Goal: Transaction & Acquisition: Purchase product/service

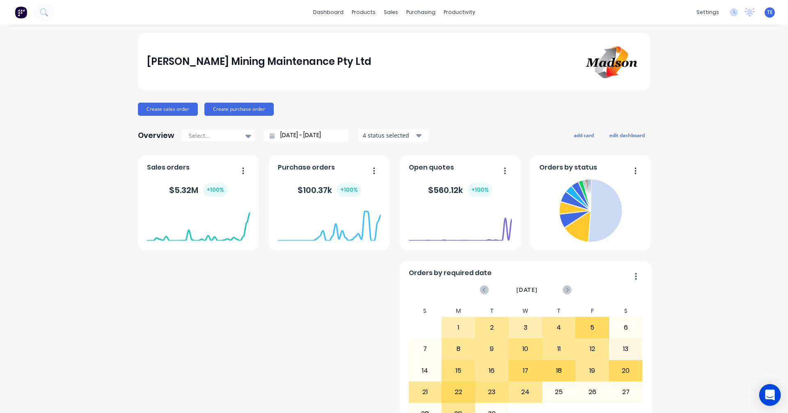
click at [770, 401] on div "Open Intercom Messenger" at bounding box center [771, 395] width 22 height 22
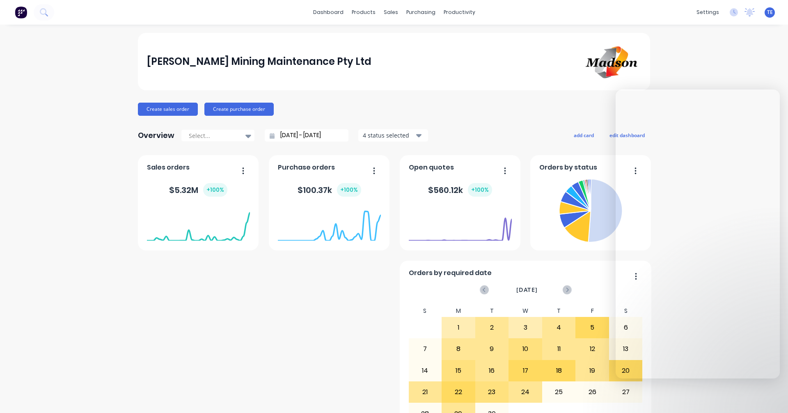
click at [701, 393] on div "[PERSON_NAME] Mining Maintenance Pty Ltd Create sales order Create purchase ord…" at bounding box center [394, 247] width 788 height 429
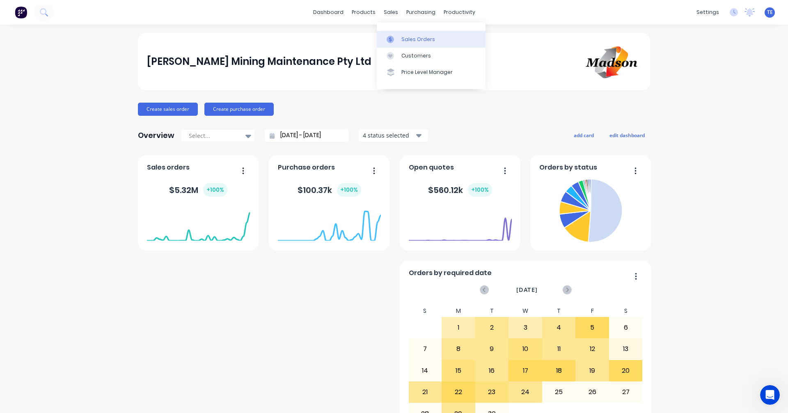
click at [410, 42] on div "Sales Orders" at bounding box center [419, 39] width 34 height 7
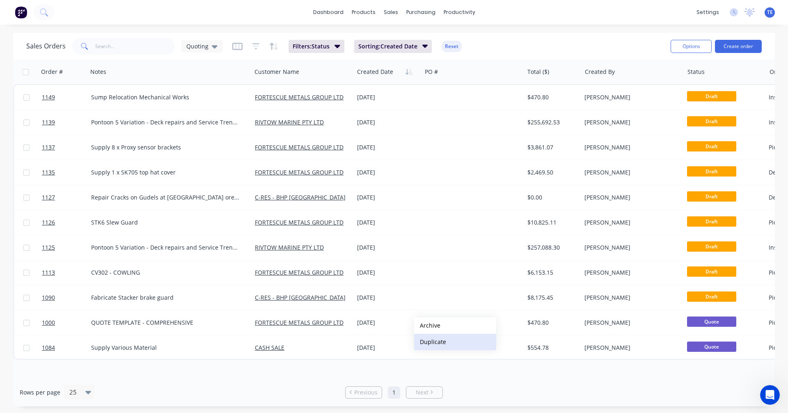
click at [423, 343] on button "Duplicate" at bounding box center [455, 342] width 82 height 16
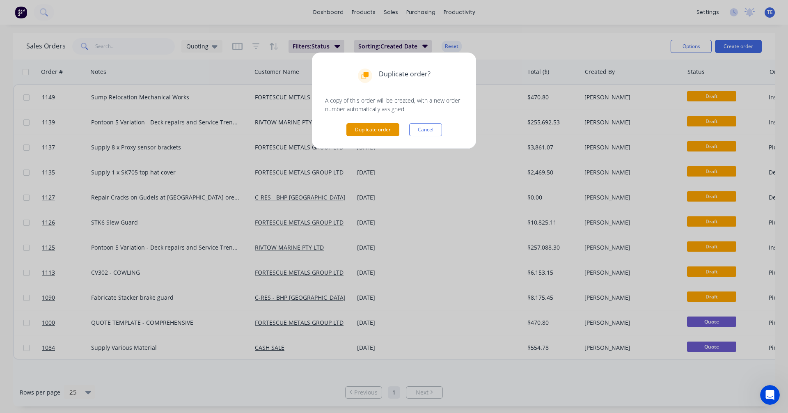
click at [368, 133] on button "Duplicate order" at bounding box center [373, 129] width 53 height 13
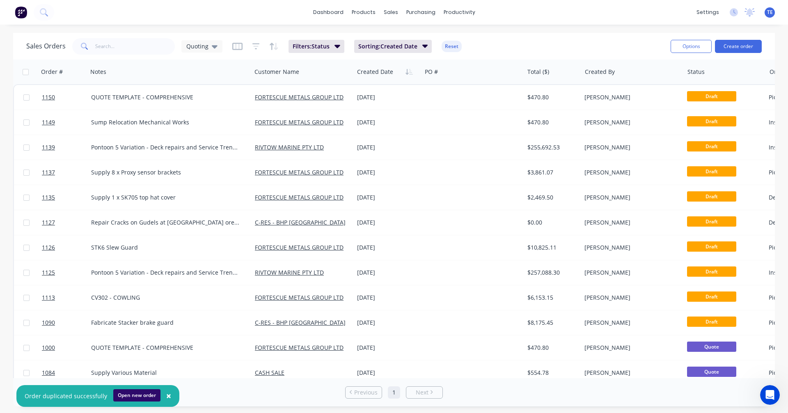
click at [140, 394] on button "Open new order" at bounding box center [136, 395] width 47 height 12
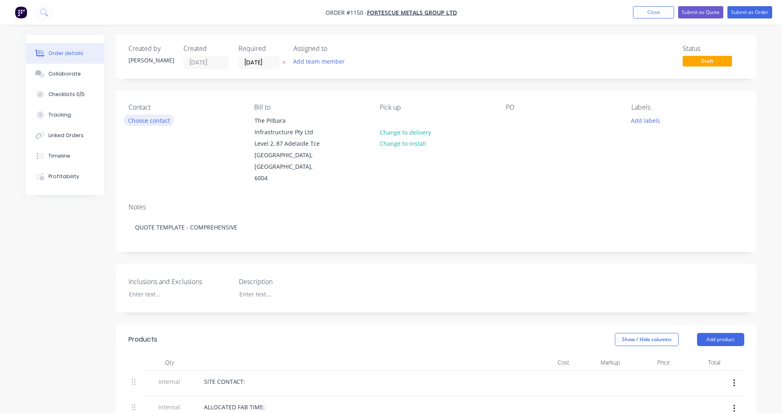
click at [154, 119] on button "Choose contact" at bounding box center [149, 120] width 51 height 11
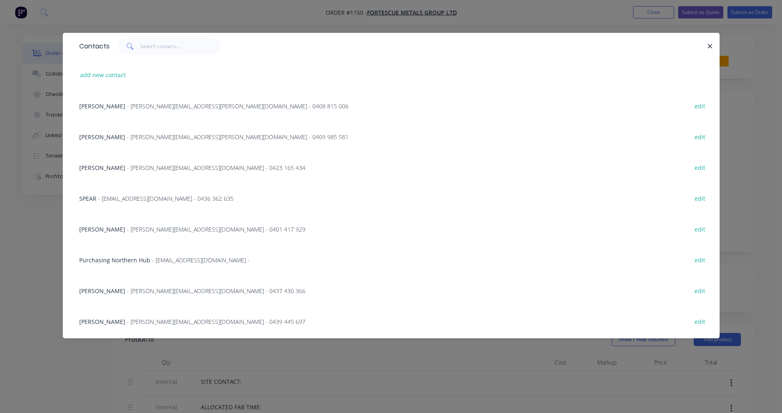
scroll to position [137, 0]
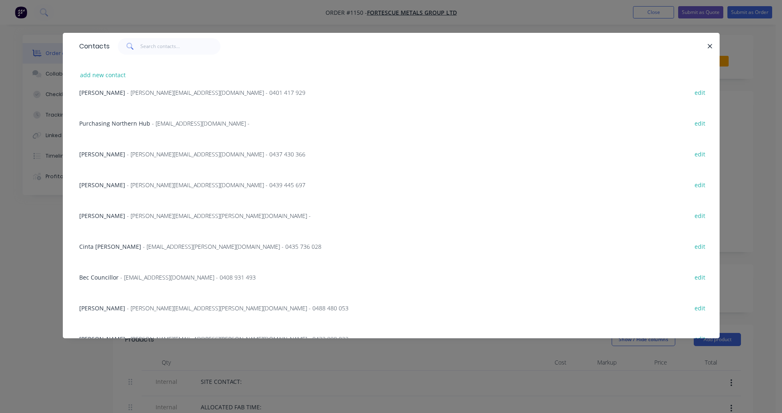
click at [127, 186] on span "- mike.dziombak@fortescue.com - 0439 445 697" at bounding box center [216, 185] width 179 height 8
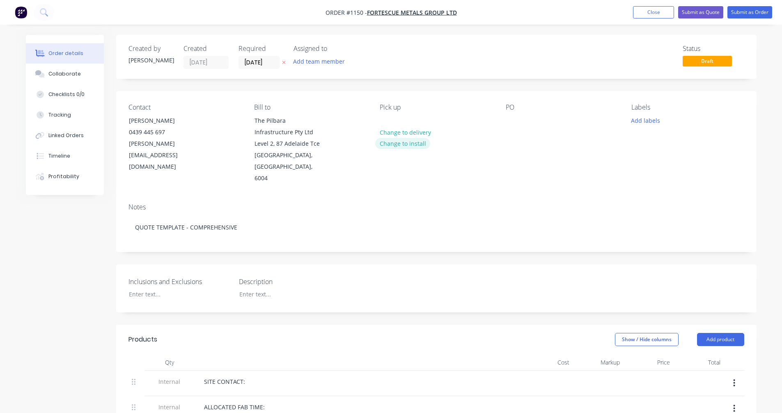
click at [399, 140] on button "Change to install" at bounding box center [402, 143] width 55 height 11
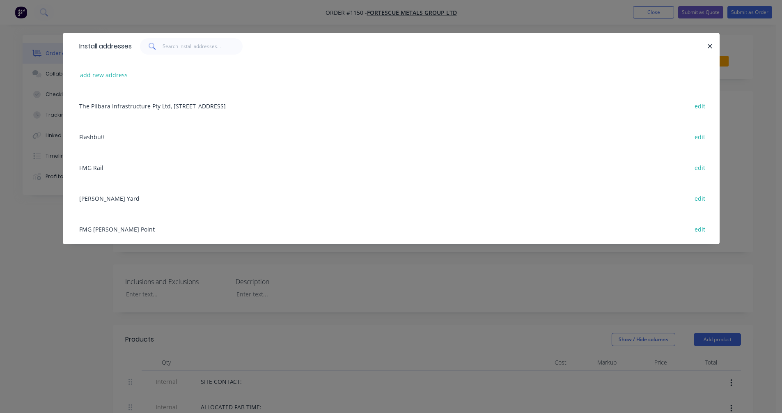
click at [101, 230] on div "FMG Anderson Point edit" at bounding box center [391, 229] width 632 height 31
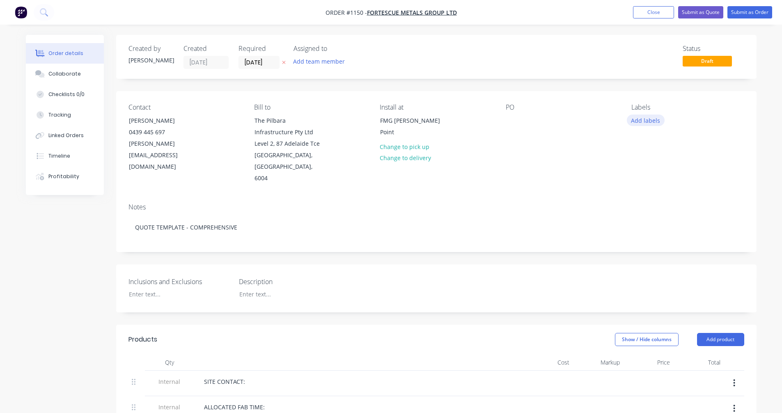
click at [648, 115] on button "Add labels" at bounding box center [646, 120] width 38 height 11
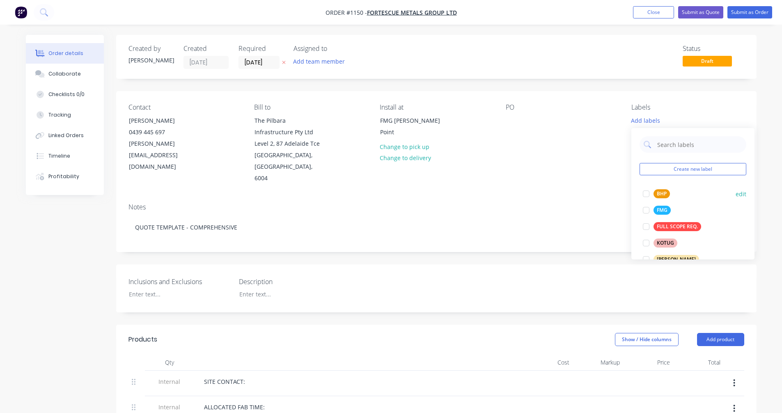
click at [654, 210] on button "FMG" at bounding box center [657, 209] width 34 height 11
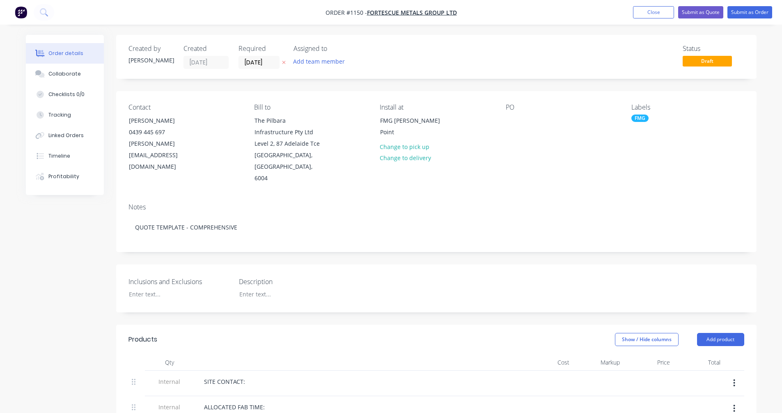
drag, startPoint x: 391, startPoint y: 239, endPoint x: 370, endPoint y: 234, distance: 21.5
click at [391, 239] on div "Notes QUOTE TEMPLATE - COMPREHENSIVE" at bounding box center [436, 224] width 641 height 55
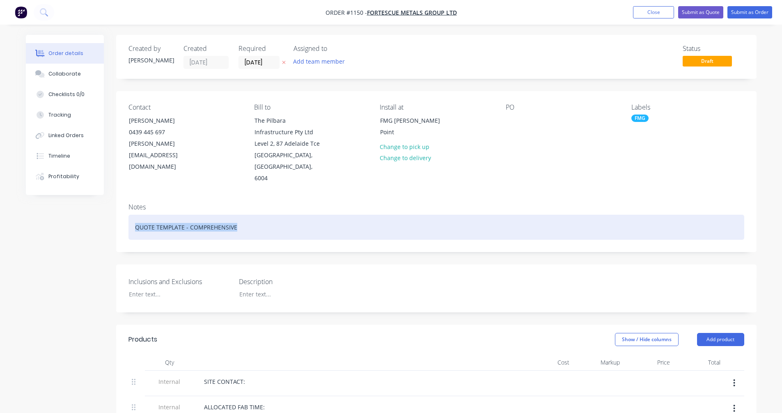
drag, startPoint x: 251, startPoint y: 217, endPoint x: 83, endPoint y: 207, distance: 168.3
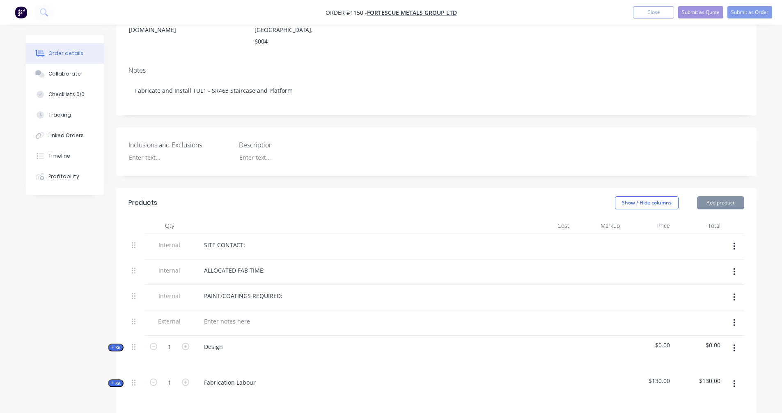
scroll to position [274, 0]
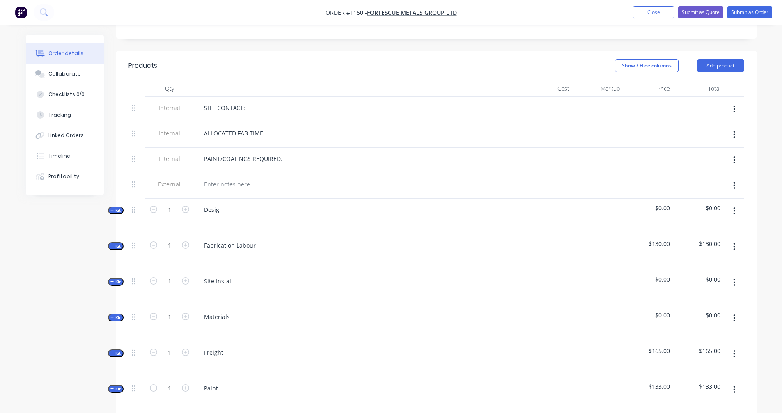
click at [113, 244] on icon "button" at bounding box center [112, 246] width 4 height 4
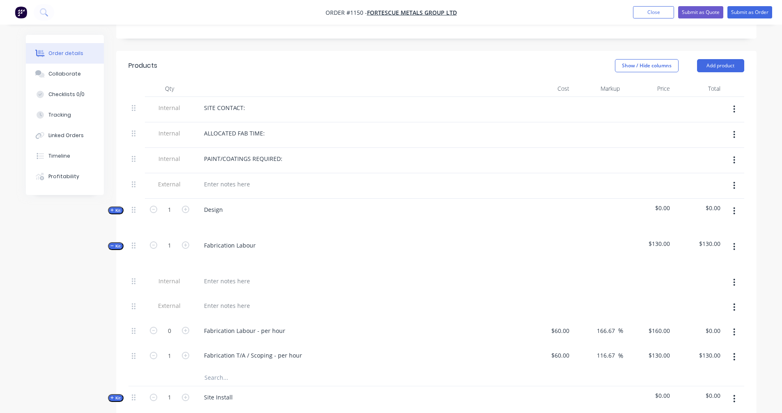
click at [113, 244] on icon "button" at bounding box center [112, 246] width 4 height 4
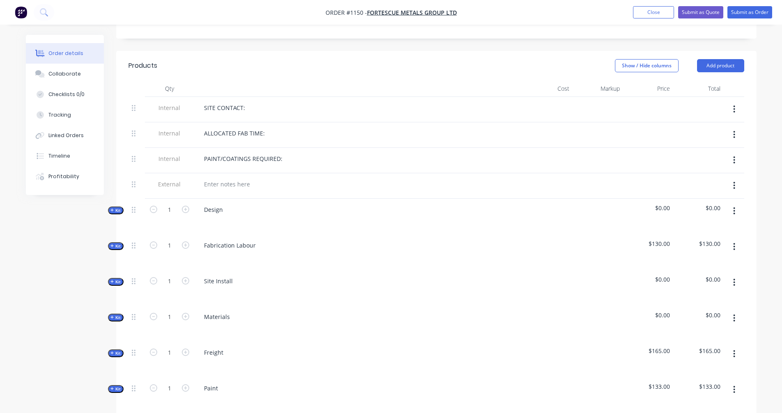
click at [117, 315] on span "Kit" at bounding box center [115, 318] width 11 height 6
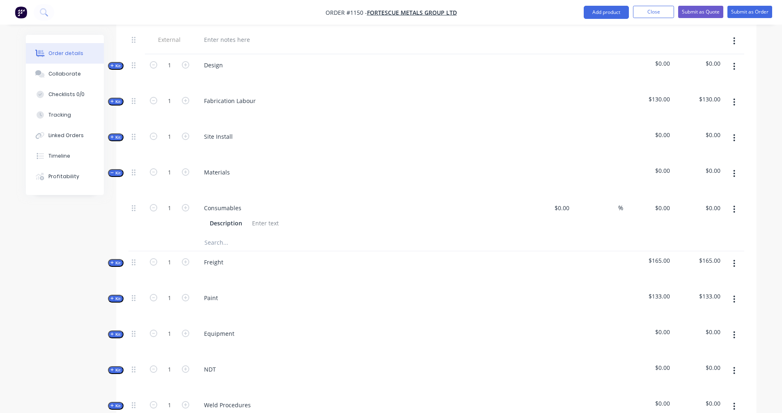
scroll to position [411, 0]
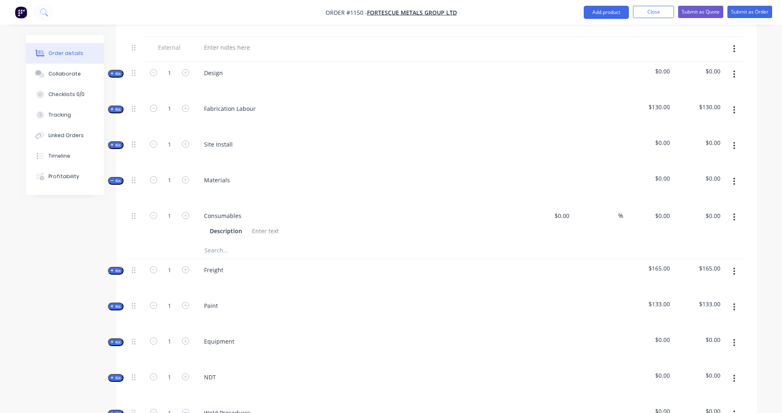
click at [111, 179] on icon "button" at bounding box center [112, 181] width 4 height 4
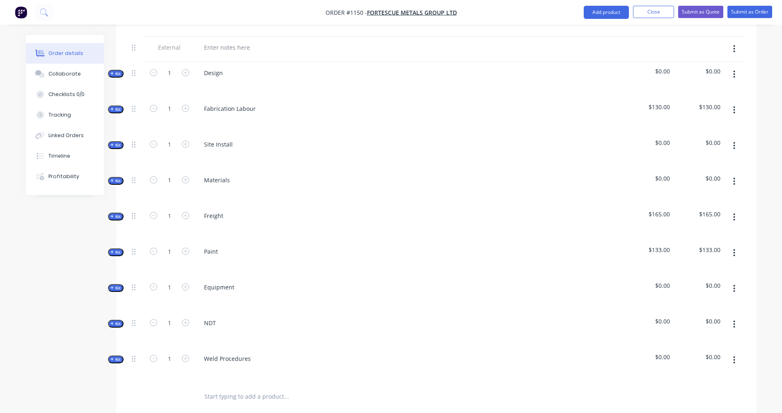
scroll to position [274, 0]
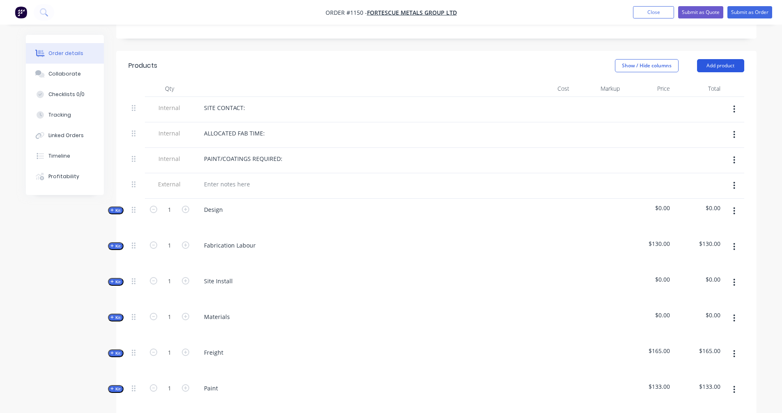
click at [724, 59] on button "Add product" at bounding box center [720, 65] width 47 height 13
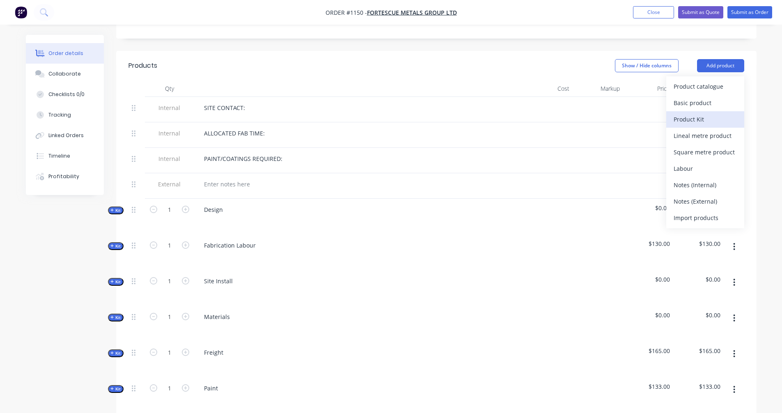
click at [695, 113] on div "Product Kit" at bounding box center [705, 119] width 63 height 12
click at [699, 113] on div "Custom pricing" at bounding box center [705, 119] width 63 height 12
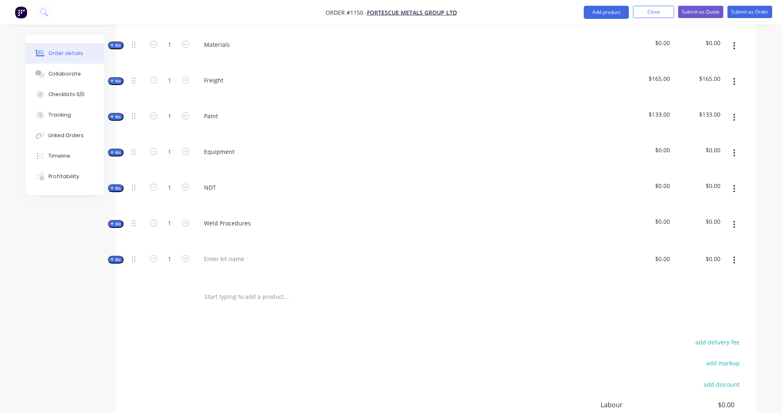
scroll to position [547, 0]
click at [214, 252] on div at bounding box center [224, 258] width 53 height 12
click at [151, 311] on div "Products Show / Hide columns Add product Qty Cost Markup Price Total Internal S…" at bounding box center [436, 141] width 641 height 729
click at [114, 255] on span "Kit" at bounding box center [115, 258] width 11 height 6
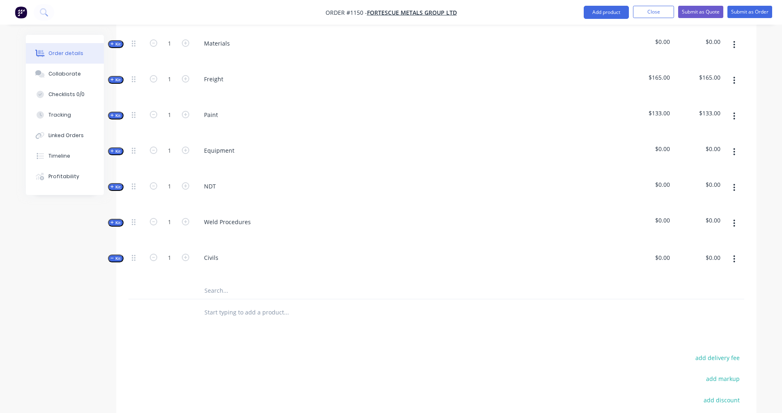
click at [225, 283] on input "text" at bounding box center [286, 291] width 164 height 16
click at [218, 283] on input "JSB WUOTE" at bounding box center [286, 291] width 164 height 16
type input "JSB QUOTE"
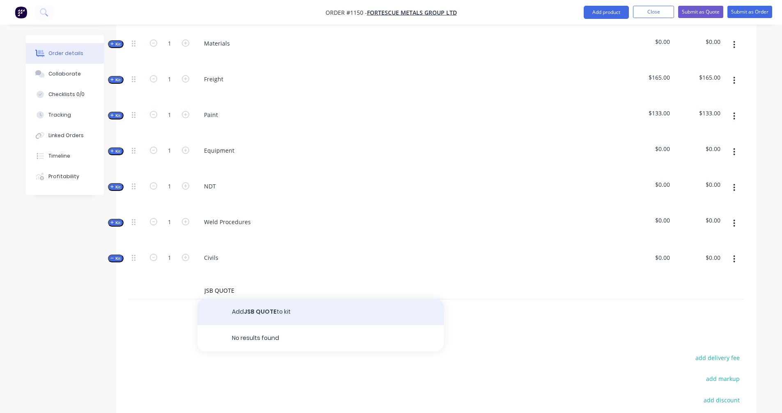
click at [267, 299] on button "Add JSB QUOTE to kit" at bounding box center [321, 312] width 246 height 26
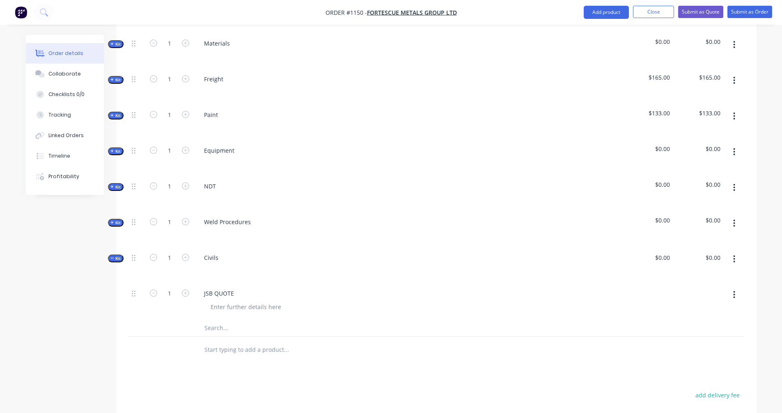
click at [659, 283] on div at bounding box center [648, 301] width 51 height 37
click at [308, 287] on div "JSB QUOTE" at bounding box center [359, 293] width 322 height 12
click at [732, 287] on button "button" at bounding box center [734, 294] width 19 height 15
click at [551, 343] on div at bounding box center [437, 350] width 616 height 27
click at [683, 283] on div at bounding box center [698, 301] width 51 height 37
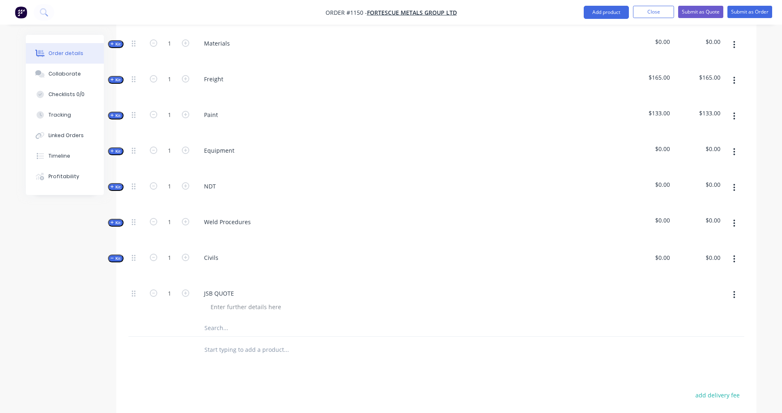
click at [657, 285] on div at bounding box center [648, 301] width 51 height 37
click at [252, 287] on div "JSB QUOTE" at bounding box center [359, 293] width 322 height 12
click at [206, 287] on div "JSB QUOTE" at bounding box center [219, 293] width 43 height 12
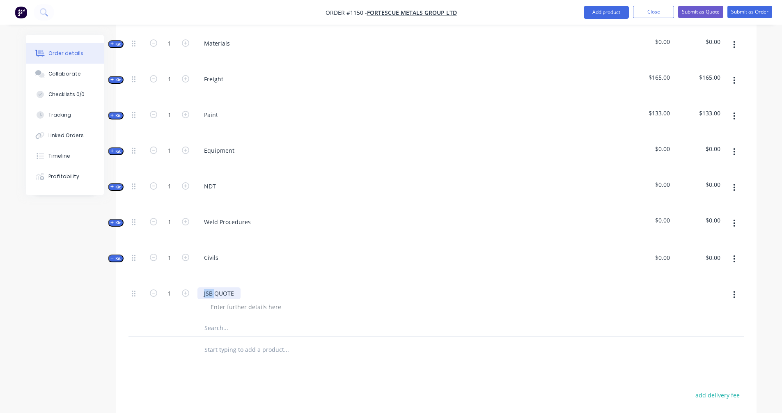
click at [206, 287] on div "JSB QUOTE" at bounding box center [219, 293] width 43 height 12
click at [135, 291] on icon at bounding box center [134, 294] width 4 height 6
click at [114, 221] on icon "button" at bounding box center [112, 223] width 4 height 4
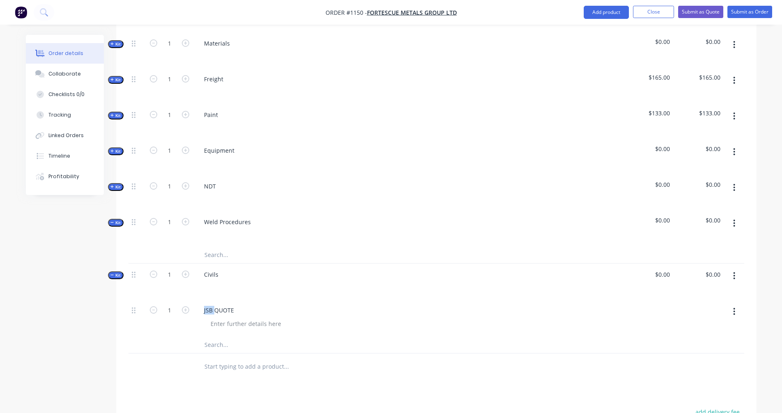
click at [114, 221] on icon "button" at bounding box center [112, 223] width 4 height 4
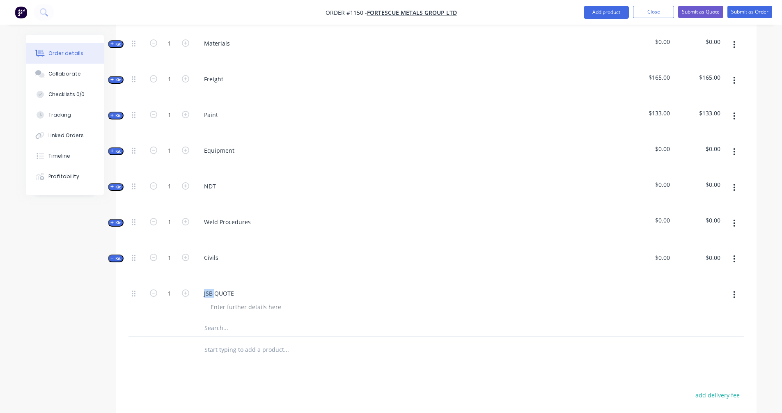
click at [114, 256] on icon "button" at bounding box center [112, 258] width 4 height 4
drag, startPoint x: 417, startPoint y: 250, endPoint x: 430, endPoint y: 253, distance: 13.0
click at [416, 250] on div "Civils" at bounding box center [358, 265] width 329 height 36
click at [643, 249] on div "$0.00 $0.00" at bounding box center [648, 265] width 51 height 36
click at [679, 250] on div "$0.00 $0.00" at bounding box center [698, 265] width 51 height 36
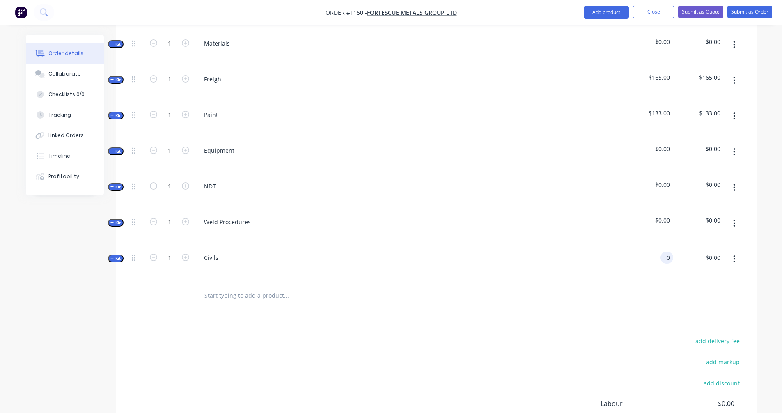
click at [670, 252] on input "0" at bounding box center [668, 258] width 9 height 12
type input "$0.00"
click at [113, 256] on icon "button" at bounding box center [112, 258] width 4 height 4
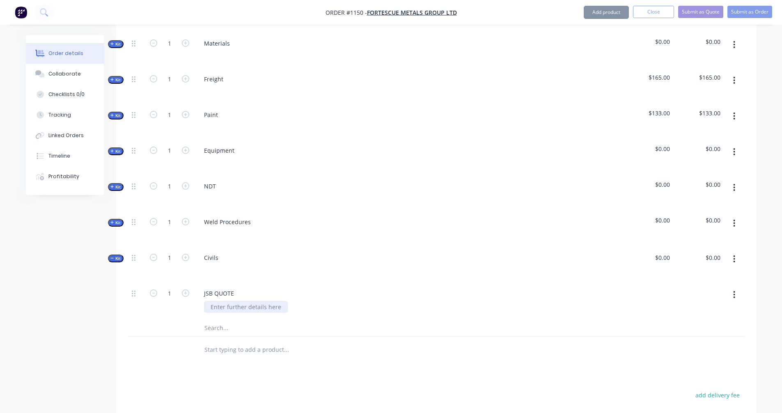
click at [251, 301] on div at bounding box center [246, 307] width 84 height 12
click at [222, 320] on input "text" at bounding box center [286, 328] width 164 height 16
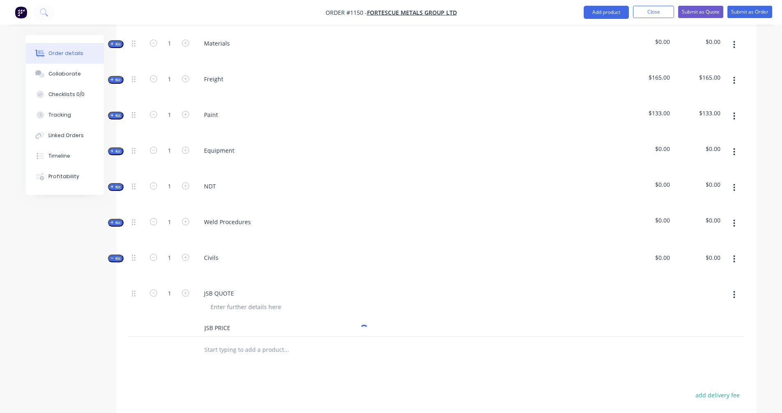
type input "JSB PRICE"
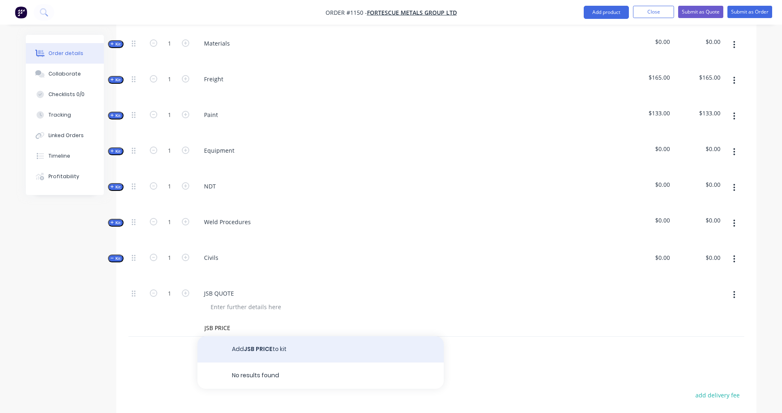
click at [274, 336] on button "Add JSB PRICE to kit" at bounding box center [321, 349] width 246 height 26
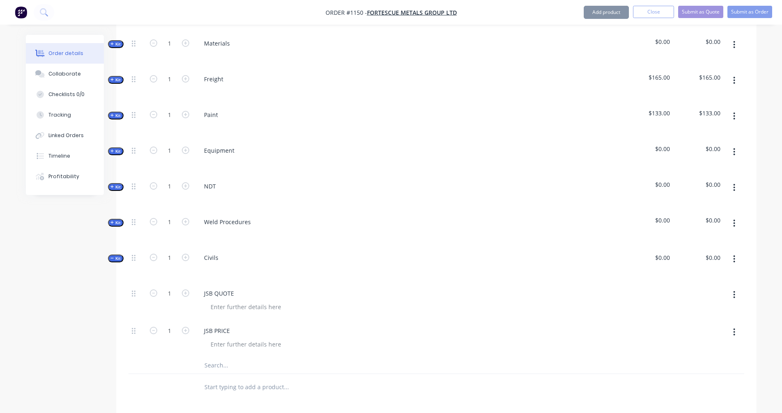
click at [501, 338] on div at bounding box center [361, 344] width 315 height 12
click at [337, 325] on div "JSB PRICE" at bounding box center [359, 331] width 322 height 12
click at [735, 328] on icon "button" at bounding box center [734, 332] width 2 height 9
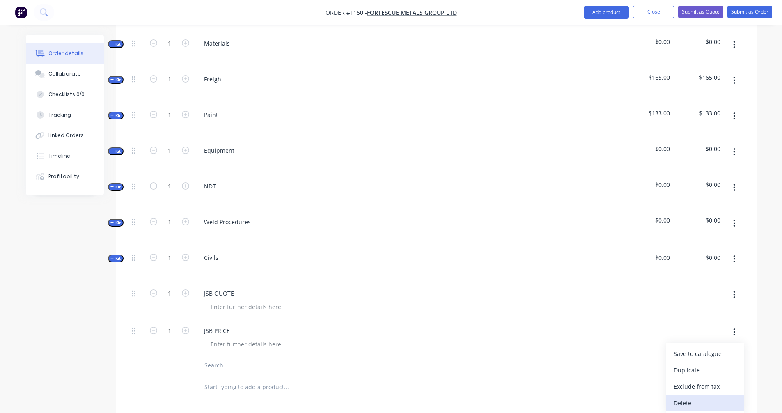
click at [694, 397] on div "Delete" at bounding box center [705, 403] width 63 height 12
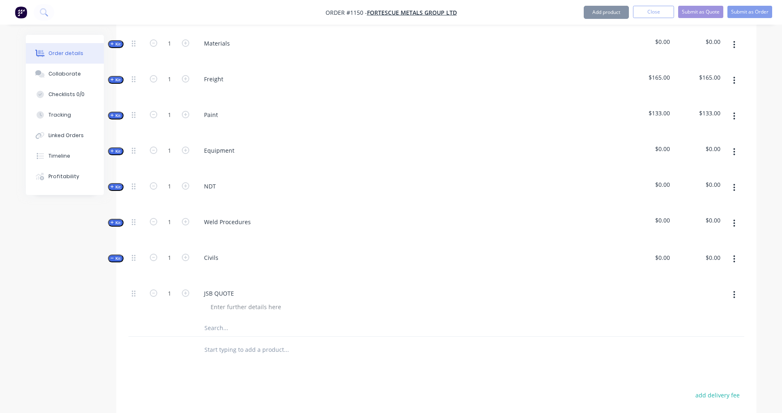
click at [734, 290] on icon "button" at bounding box center [734, 294] width 2 height 9
click at [685, 360] on div "Delete" at bounding box center [705, 366] width 63 height 12
click at [735, 255] on icon "button" at bounding box center [734, 259] width 2 height 9
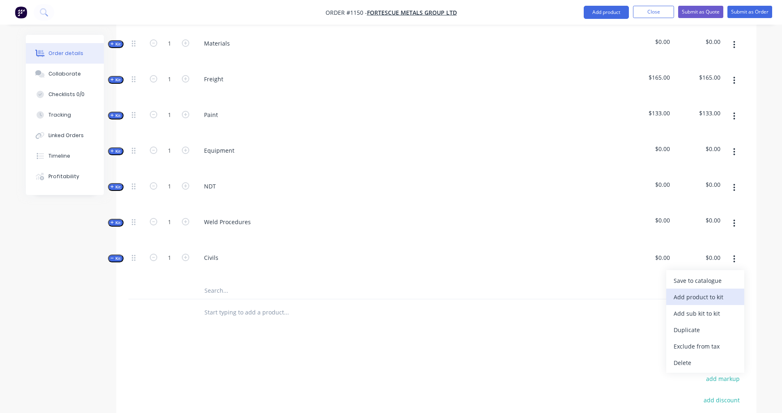
click at [705, 291] on div "Add product to kit" at bounding box center [705, 297] width 63 height 12
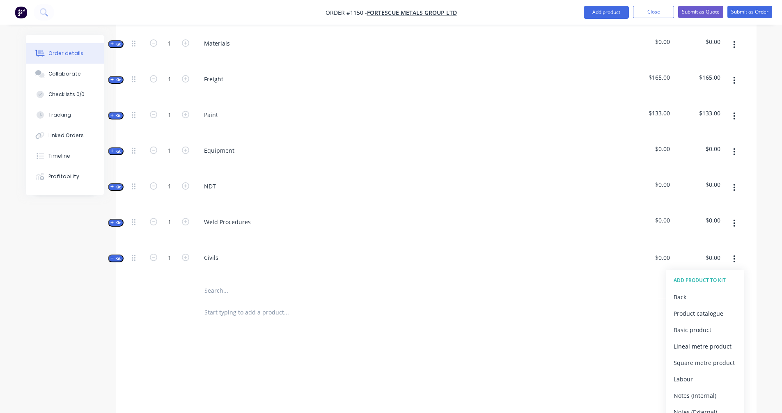
scroll to position [658, 0]
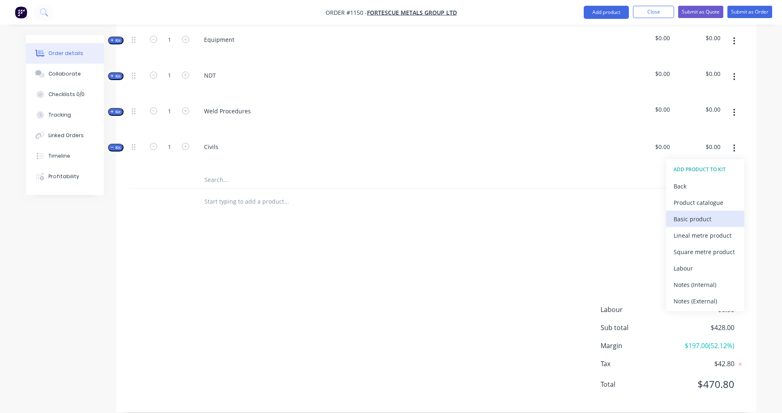
click at [698, 213] on div "Basic product" at bounding box center [705, 219] width 63 height 12
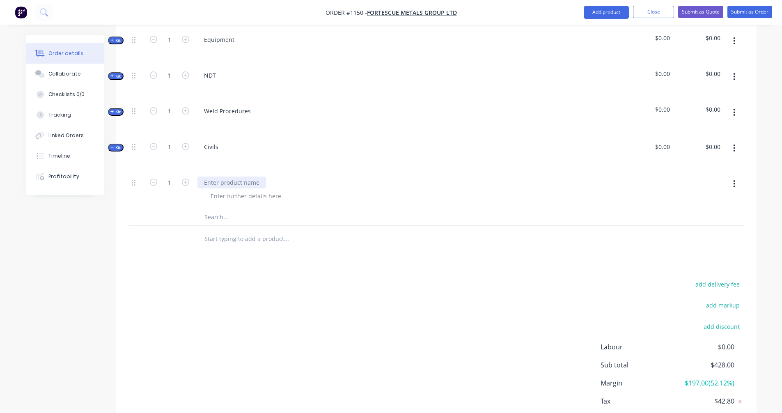
click at [222, 177] on div at bounding box center [232, 183] width 69 height 12
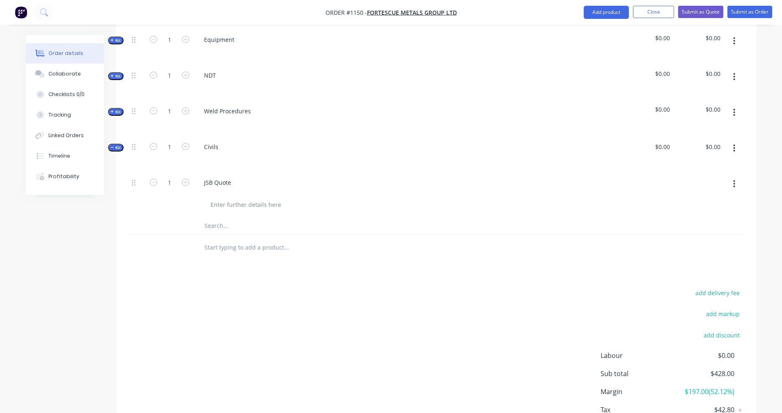
click at [168, 194] on div "1" at bounding box center [169, 195] width 49 height 46
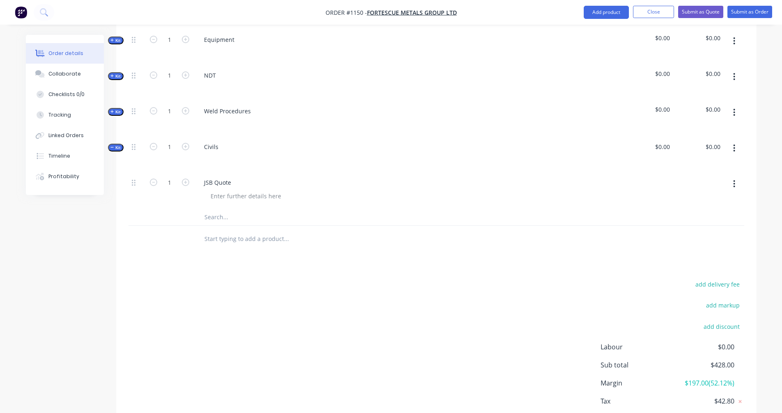
click at [652, 178] on div at bounding box center [648, 190] width 51 height 37
click at [655, 175] on div at bounding box center [648, 190] width 51 height 37
click at [655, 176] on div at bounding box center [648, 190] width 51 height 37
click at [725, 177] on button "button" at bounding box center [734, 184] width 19 height 15
click at [616, 195] on div at bounding box center [598, 190] width 51 height 37
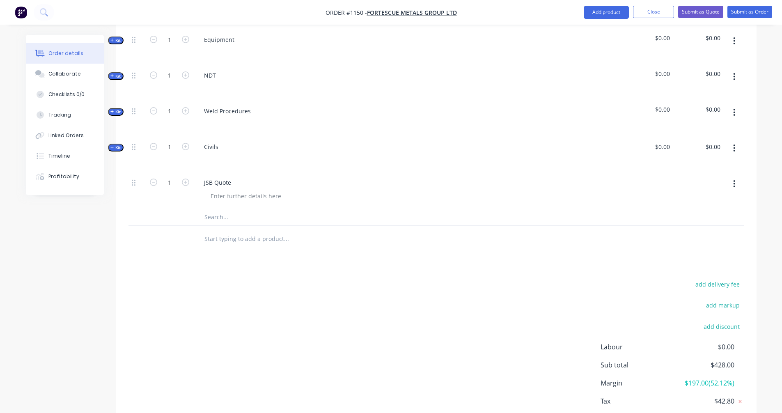
click at [731, 177] on button "button" at bounding box center [734, 184] width 19 height 15
click at [583, 209] on div at bounding box center [437, 217] width 616 height 17
click at [727, 177] on button "button" at bounding box center [734, 184] width 19 height 15
click at [604, 190] on div at bounding box center [598, 190] width 51 height 37
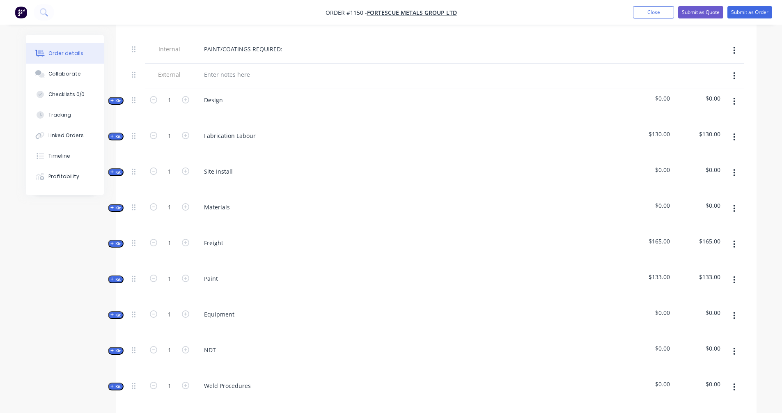
scroll to position [384, 0]
click at [700, 15] on button "Submit as Quote" at bounding box center [700, 12] width 45 height 12
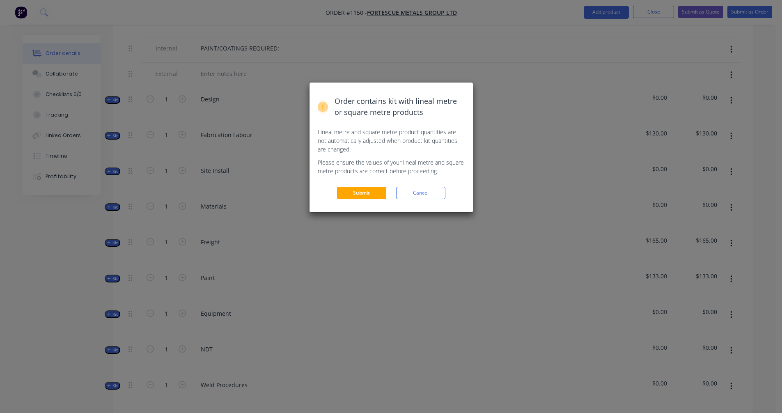
click at [356, 184] on div "Order contains kit with lineal metre or square metre products Lineal metre and …" at bounding box center [391, 148] width 163 height 130
click at [360, 190] on button "Submit" at bounding box center [361, 193] width 49 height 12
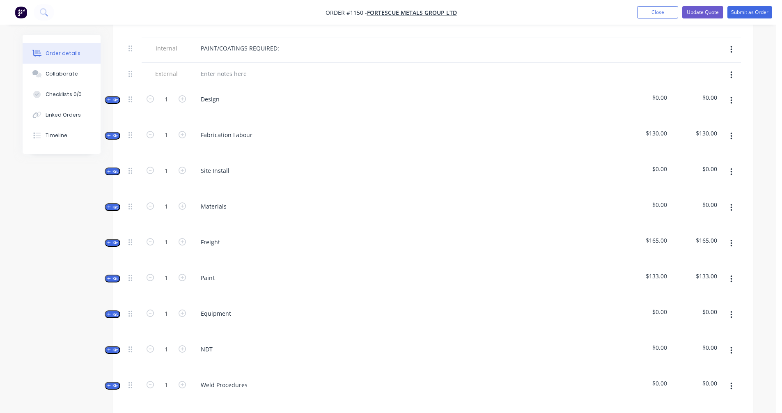
scroll to position [0, 0]
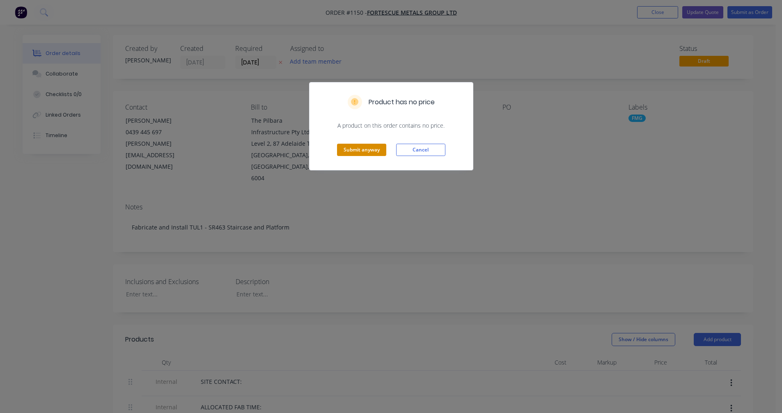
click at [354, 147] on button "Submit anyway" at bounding box center [361, 150] width 49 height 12
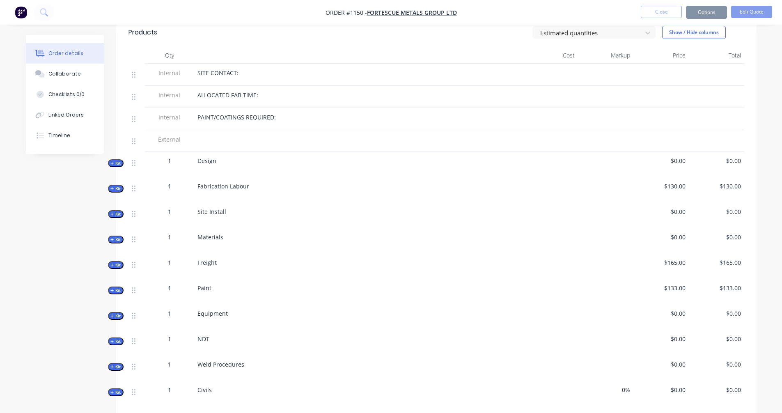
scroll to position [410, 0]
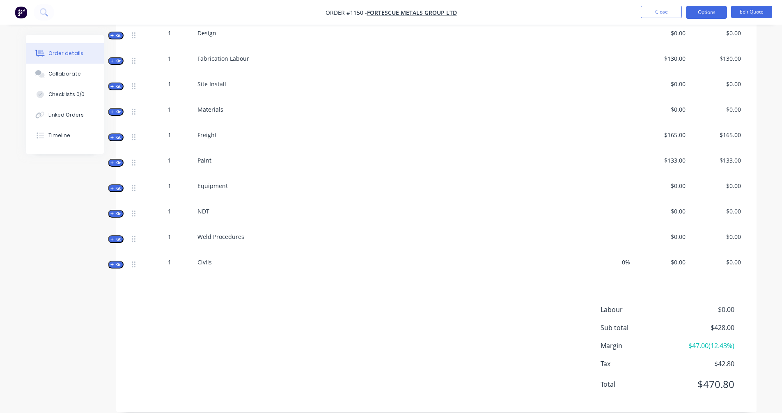
click at [113, 263] on icon "button" at bounding box center [111, 264] width 3 height 3
click at [395, 283] on div "JSB Quote" at bounding box center [359, 287] width 322 height 9
click at [446, 283] on div "JSB Quote" at bounding box center [359, 287] width 322 height 9
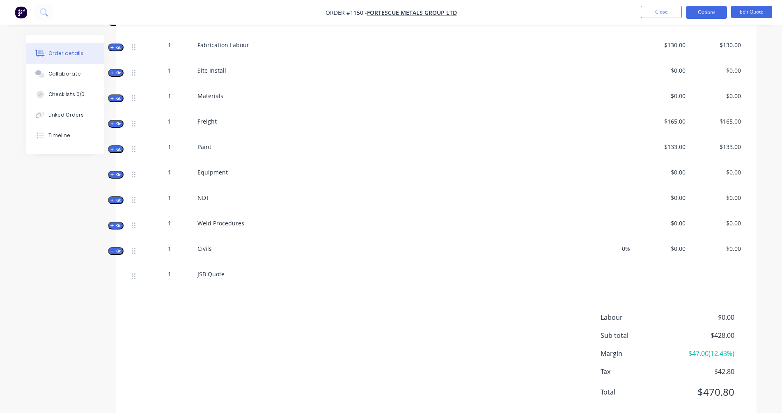
scroll to position [432, 0]
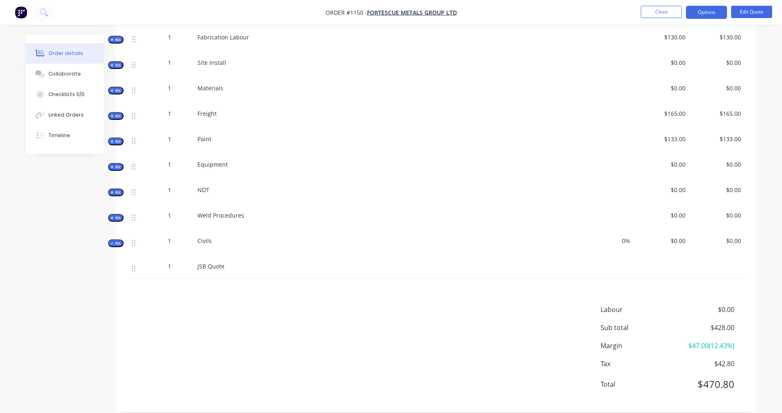
click at [462, 260] on div "JSB Quote" at bounding box center [358, 267] width 329 height 21
click at [620, 262] on div at bounding box center [605, 267] width 55 height 21
click at [211, 232] on div "Civils" at bounding box center [358, 244] width 329 height 25
click at [117, 240] on span "Kit" at bounding box center [115, 243] width 11 height 6
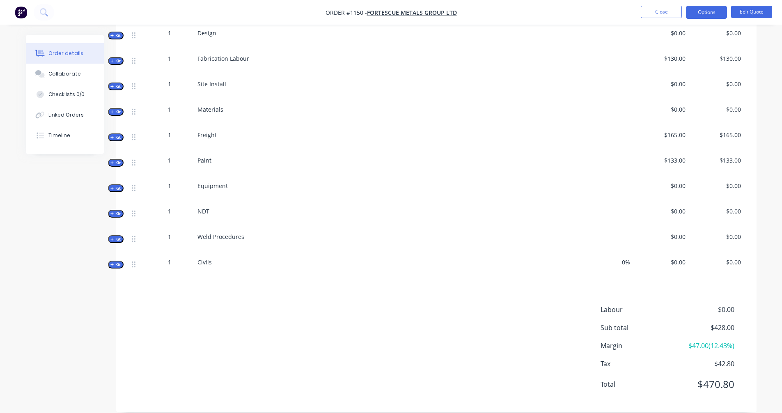
click at [112, 248] on div "Created by Trent Created 24/09/25 Required 24/09/25 Assigned to Add team member…" at bounding box center [391, 25] width 731 height 800
click at [113, 263] on icon "button" at bounding box center [112, 265] width 4 height 4
click at [243, 283] on div "JSB Quote" at bounding box center [359, 287] width 322 height 9
click at [211, 284] on span "JSB Quote" at bounding box center [211, 288] width 27 height 8
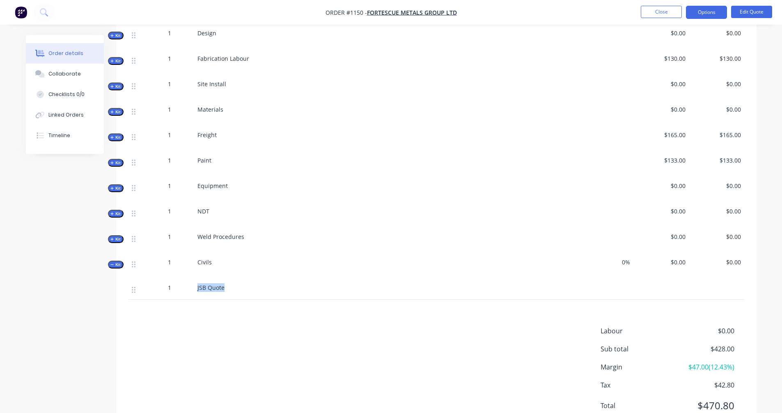
click at [211, 284] on span "JSB Quote" at bounding box center [211, 288] width 27 height 8
click at [249, 283] on div "JSB Quote" at bounding box center [359, 287] width 322 height 9
click at [728, 278] on div at bounding box center [716, 288] width 55 height 21
click at [729, 278] on div at bounding box center [716, 288] width 55 height 21
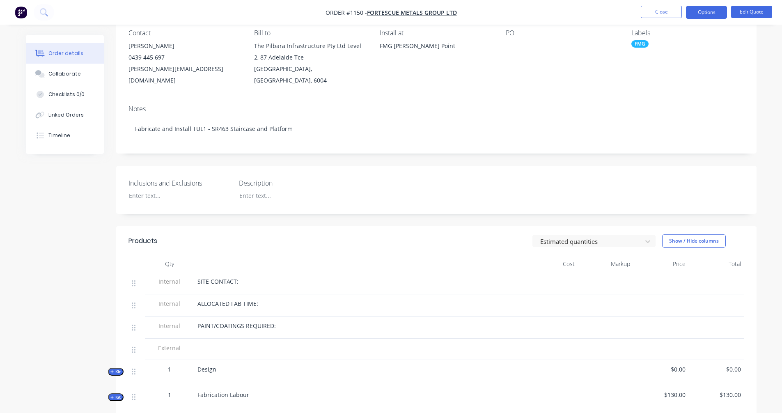
scroll to position [0, 0]
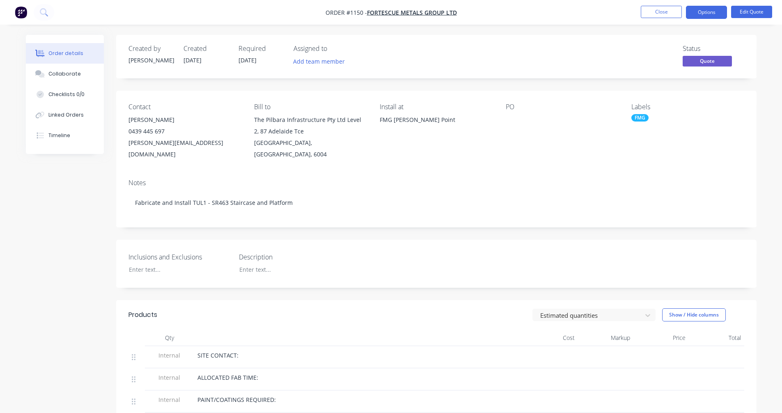
click at [750, 3] on nav "Order #1150 - FORTESCUE METALS GROUP LTD Close Options Edit Quote" at bounding box center [391, 12] width 782 height 25
click at [750, 11] on button "Edit Quote" at bounding box center [751, 12] width 41 height 12
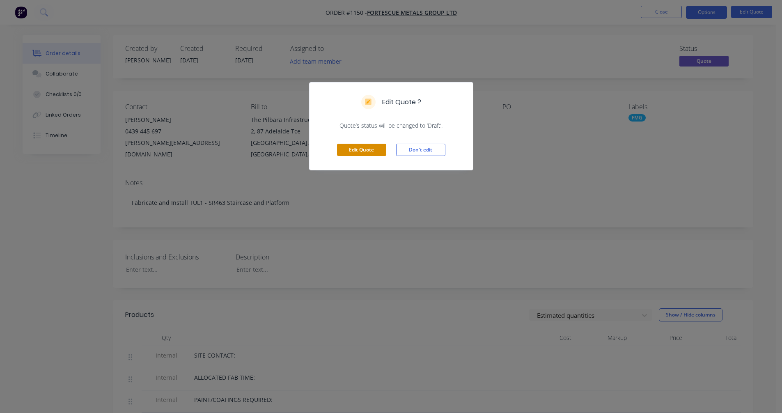
click at [353, 147] on button "Edit Quote" at bounding box center [361, 150] width 49 height 12
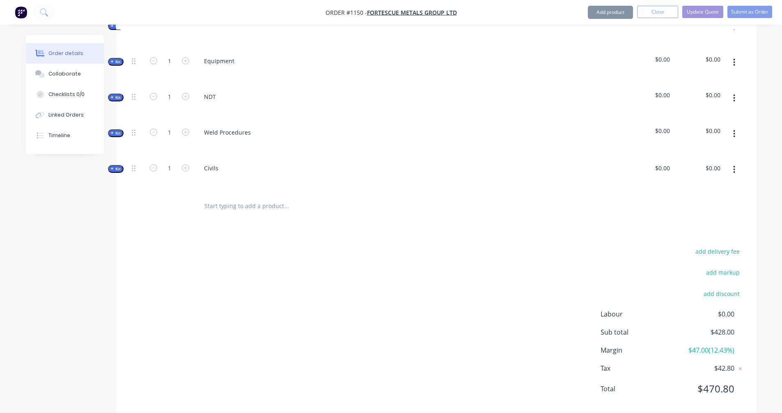
scroll to position [641, 0]
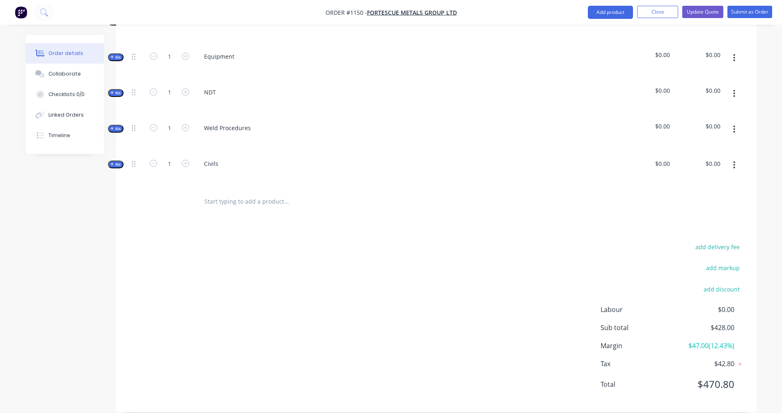
click at [110, 162] on icon "button" at bounding box center [112, 164] width 4 height 4
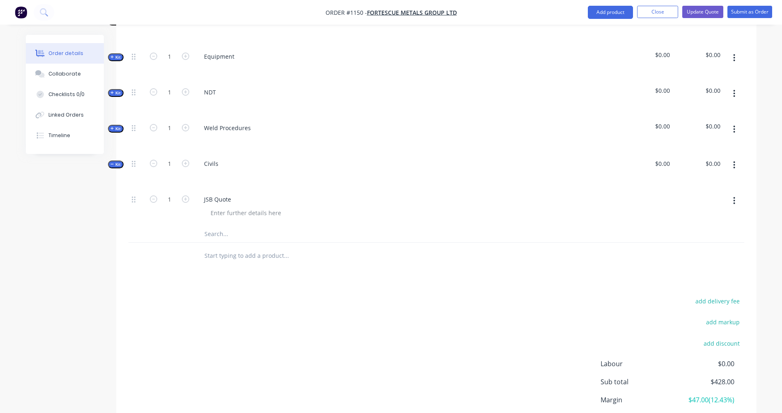
click at [349, 193] on div "JSB Quote" at bounding box center [359, 199] width 322 height 12
click at [665, 188] on div at bounding box center [648, 206] width 51 height 37
click at [732, 193] on button "button" at bounding box center [734, 200] width 19 height 15
click at [685, 188] on div at bounding box center [698, 206] width 51 height 37
click at [116, 126] on span "Kit" at bounding box center [115, 129] width 11 height 6
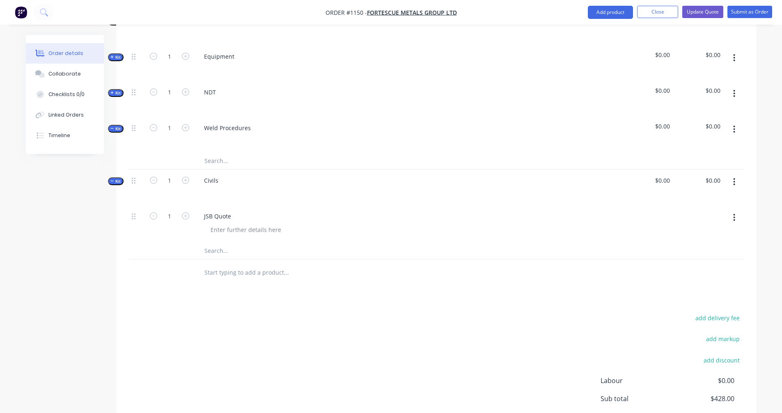
click at [116, 126] on span "Kit" at bounding box center [115, 129] width 11 height 6
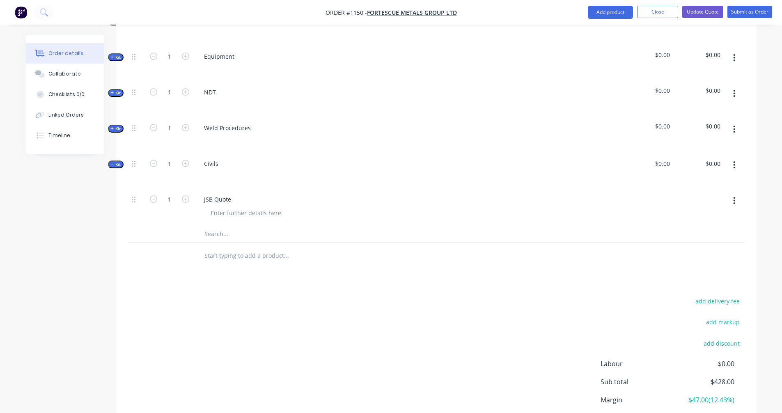
click at [112, 91] on icon "button" at bounding box center [112, 93] width 4 height 4
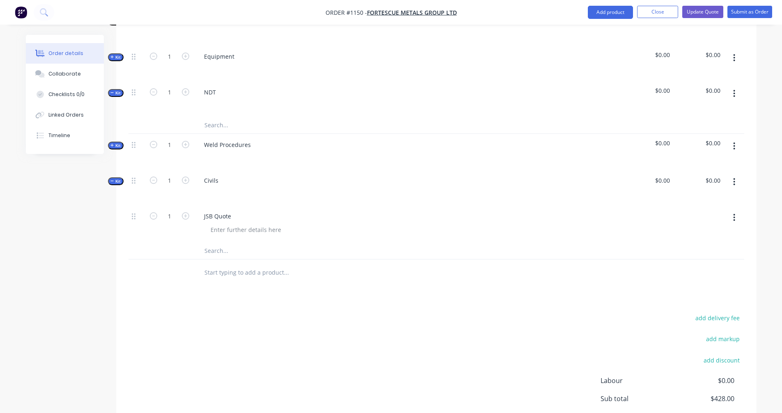
click at [112, 91] on icon "button" at bounding box center [112, 93] width 4 height 4
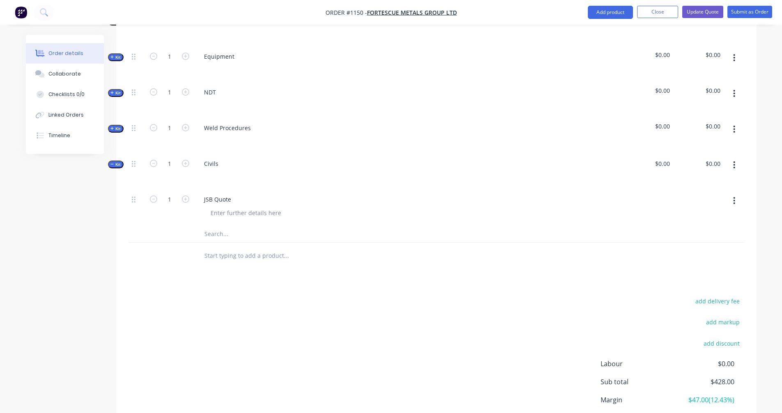
click at [117, 54] on span "Kit" at bounding box center [115, 57] width 11 height 6
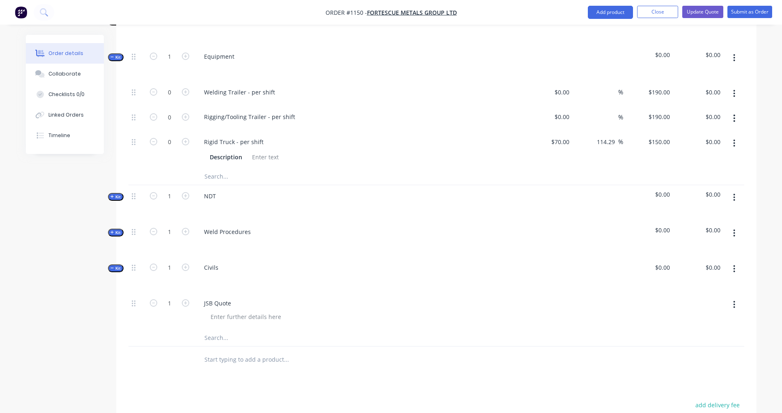
click at [735, 265] on icon "button" at bounding box center [735, 268] width 2 height 7
click at [505, 330] on div at bounding box center [437, 338] width 616 height 17
click at [733, 297] on button "button" at bounding box center [734, 304] width 19 height 15
click at [692, 370] on div "Delete" at bounding box center [705, 376] width 63 height 12
click at [736, 262] on button "button" at bounding box center [734, 269] width 19 height 15
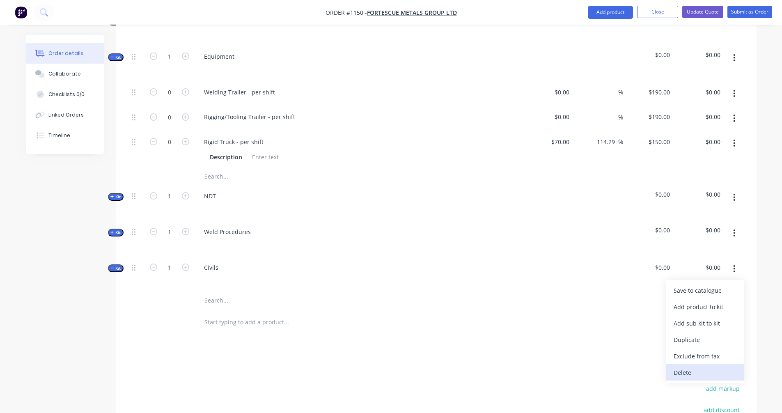
click at [694, 367] on div "Delete" at bounding box center [705, 373] width 63 height 12
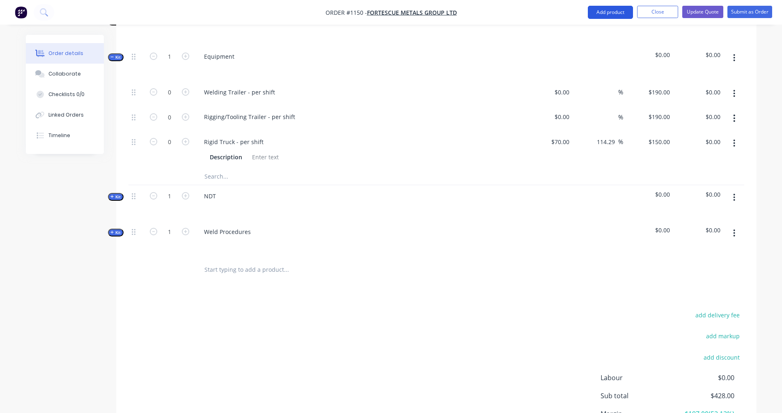
click at [614, 9] on button "Add product" at bounding box center [610, 12] width 45 height 13
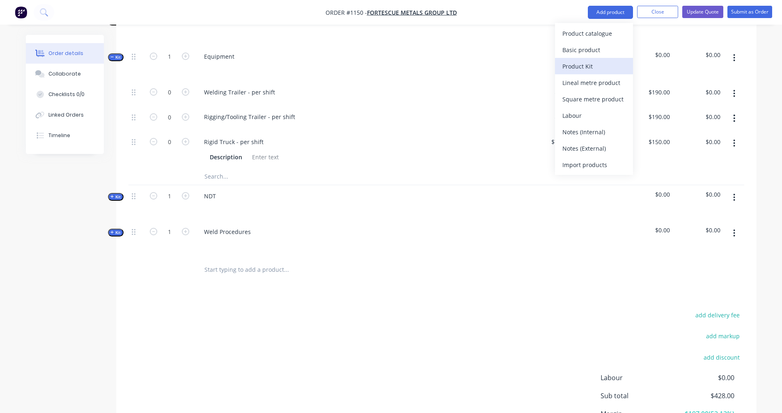
click at [588, 63] on div "Product Kit" at bounding box center [594, 66] width 63 height 12
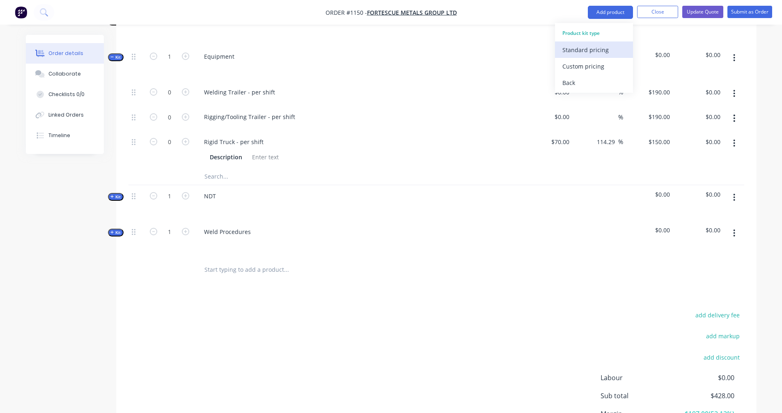
click at [595, 52] on div "Standard pricing" at bounding box center [594, 50] width 63 height 12
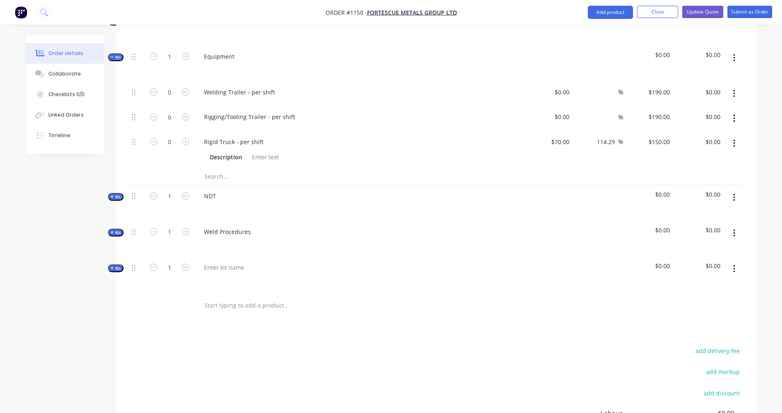
click at [732, 262] on button "button" at bounding box center [734, 269] width 19 height 15
click at [695, 350] on div "Delete" at bounding box center [705, 356] width 63 height 12
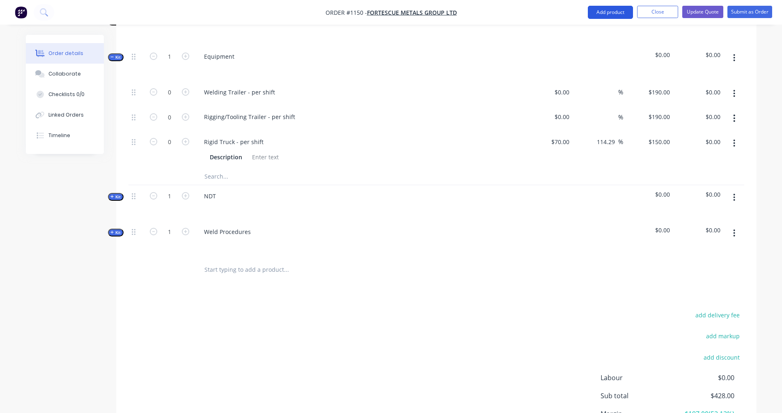
click at [606, 10] on button "Add product" at bounding box center [610, 12] width 45 height 13
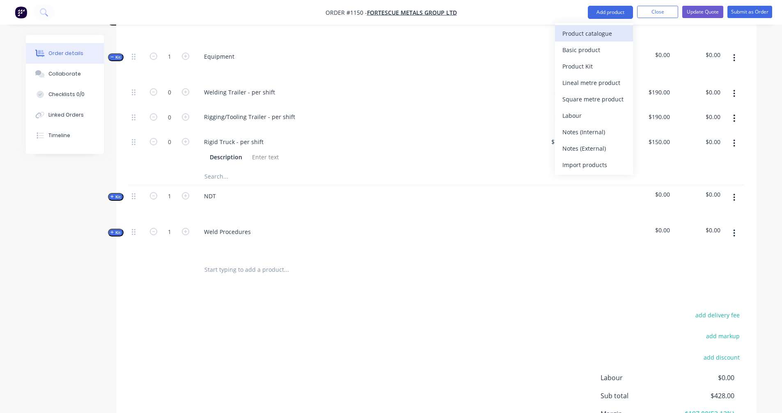
click at [591, 34] on div "Product catalogue" at bounding box center [594, 34] width 63 height 12
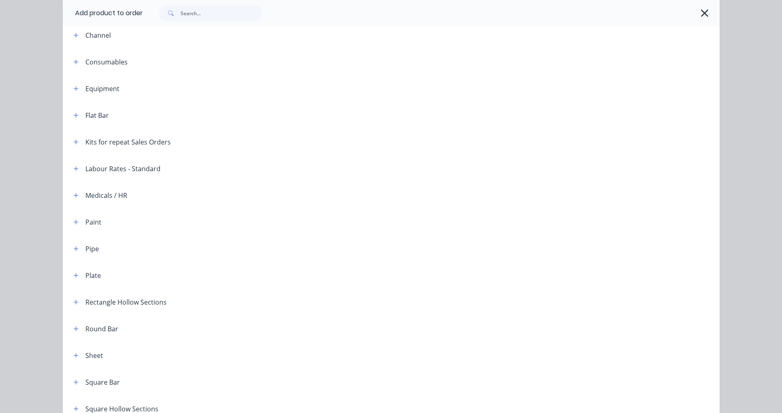
scroll to position [137, 0]
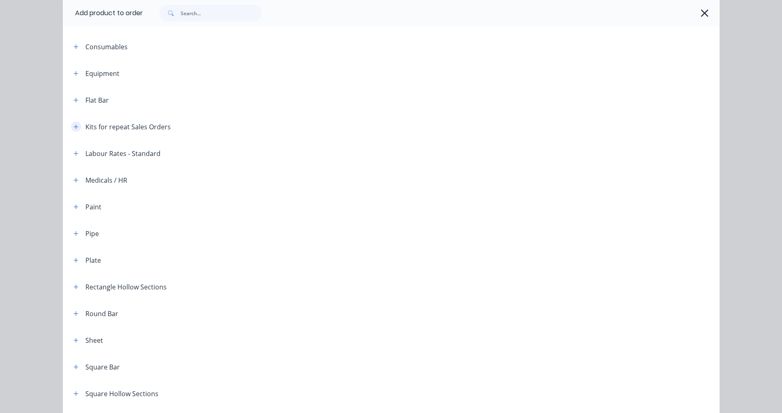
click at [74, 126] on icon "button" at bounding box center [76, 126] width 5 height 5
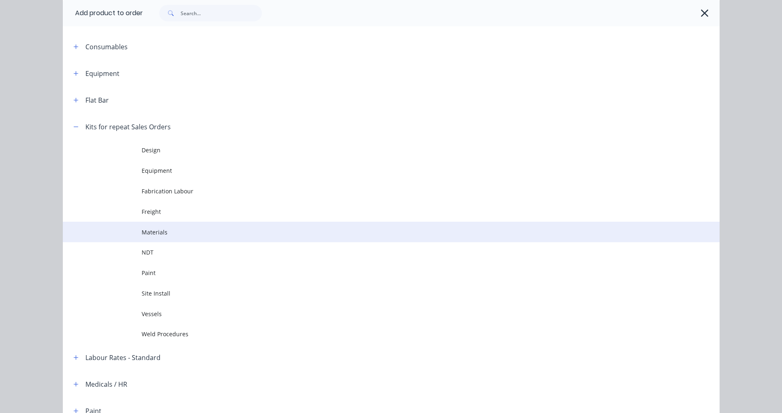
click at [165, 236] on span "Materials" at bounding box center [373, 232] width 462 height 9
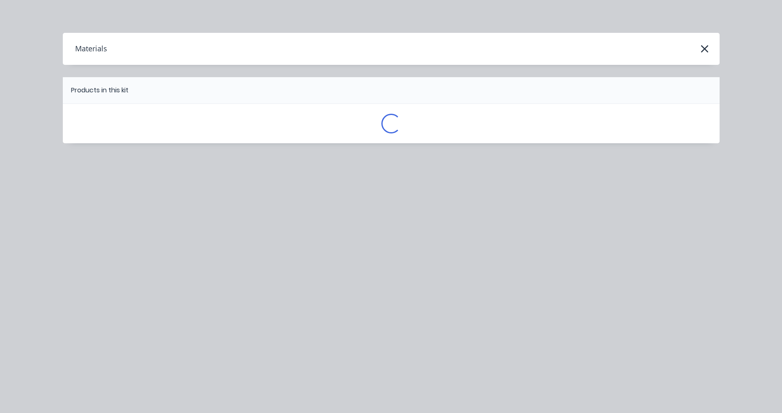
scroll to position [0, 0]
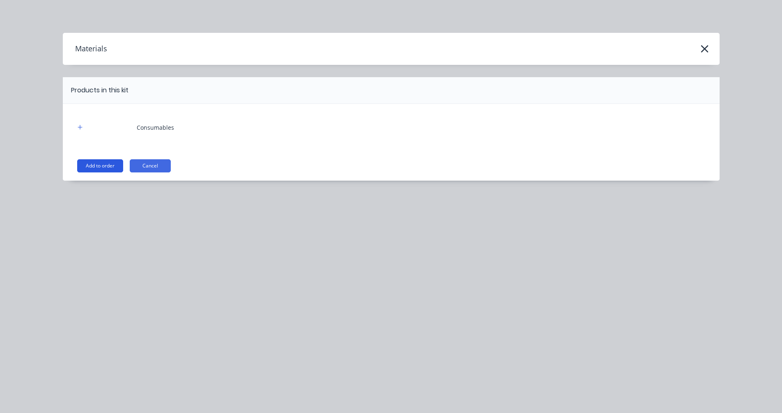
click at [105, 168] on button "Add to order" at bounding box center [100, 165] width 46 height 13
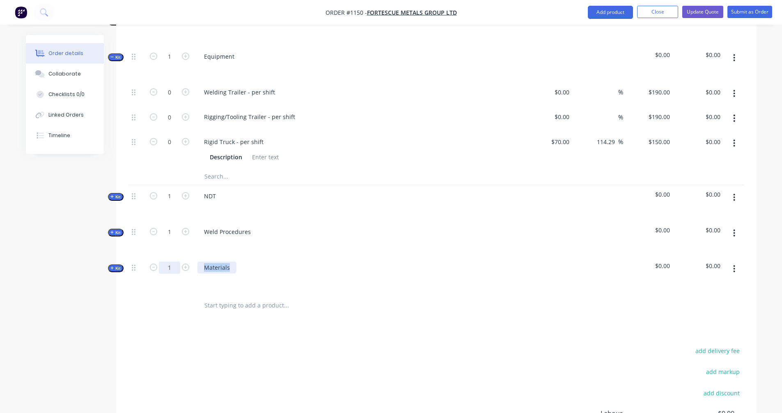
drag, startPoint x: 232, startPoint y: 257, endPoint x: 176, endPoint y: 259, distance: 56.3
click at [176, 259] on div "Kit 1 Materials $0.00 $0.00" at bounding box center [437, 275] width 616 height 36
click at [403, 273] on div at bounding box center [359, 279] width 322 height 12
click at [112, 265] on span "Kit" at bounding box center [115, 268] width 11 height 6
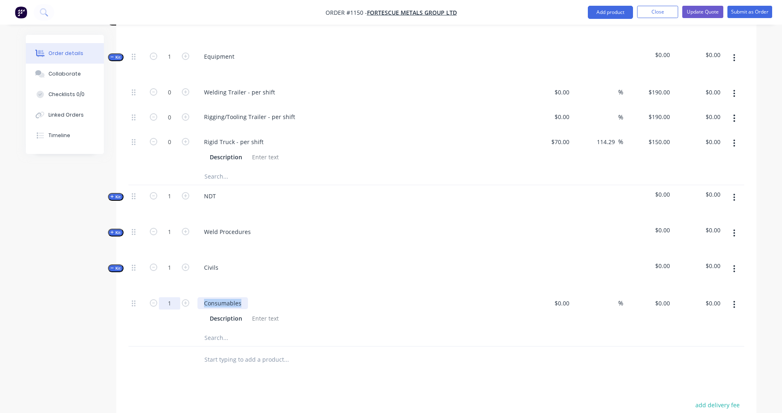
drag, startPoint x: 241, startPoint y: 292, endPoint x: 177, endPoint y: 286, distance: 65.1
click at [177, 292] on div "1 Consumables Description $0.00 $0.00 % $0.00 $0.00 $0.00 $0.00" at bounding box center [437, 310] width 616 height 37
click at [155, 324] on div "1 JSB Quote Description $0.00 $0.00 % $0.00 $0.00 $0.00 $0.00" at bounding box center [437, 319] width 616 height 54
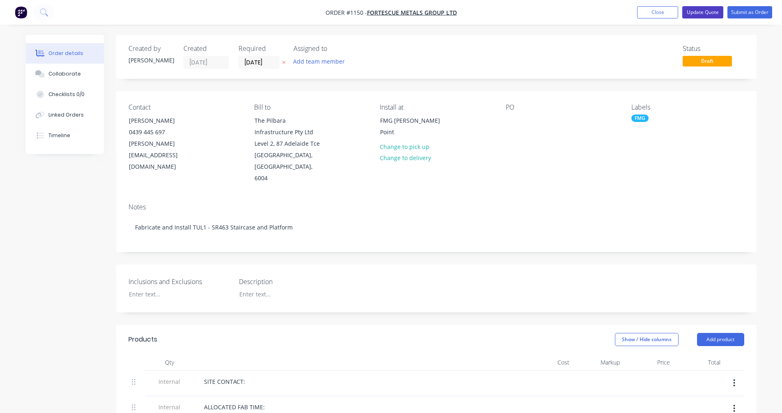
click at [701, 14] on button "Update Quote" at bounding box center [702, 12] width 41 height 12
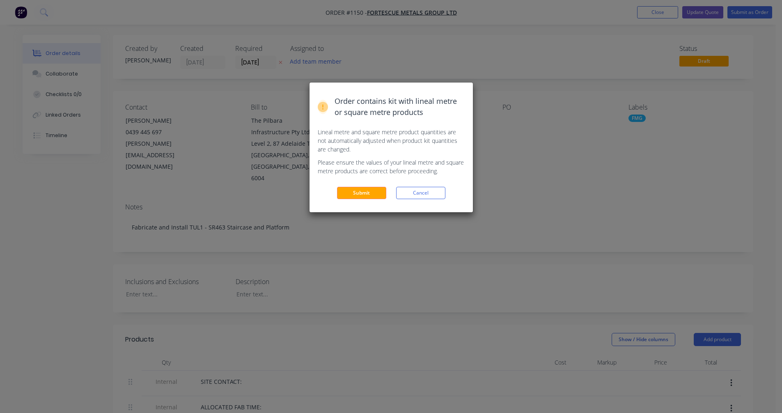
click at [545, 186] on div "Order contains kit with lineal metre or square metre products Lineal metre and …" at bounding box center [391, 206] width 782 height 413
click at [430, 194] on button "Cancel" at bounding box center [420, 193] width 49 height 12
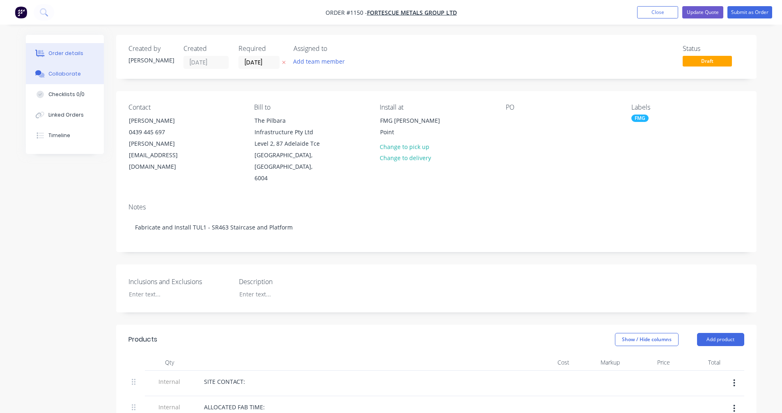
click at [66, 78] on button "Collaborate" at bounding box center [65, 74] width 78 height 21
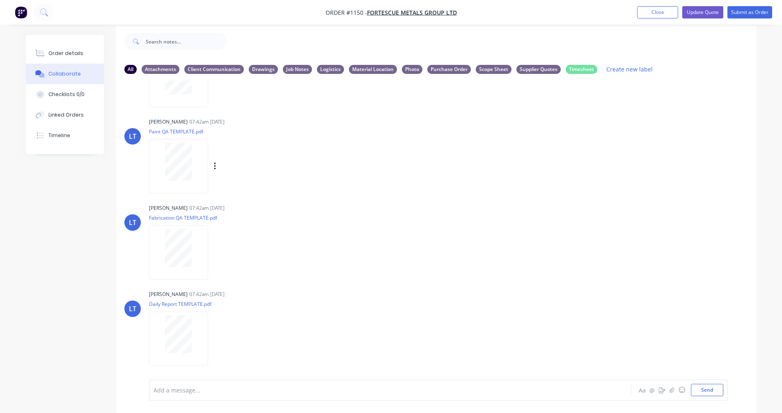
scroll to position [12, 0]
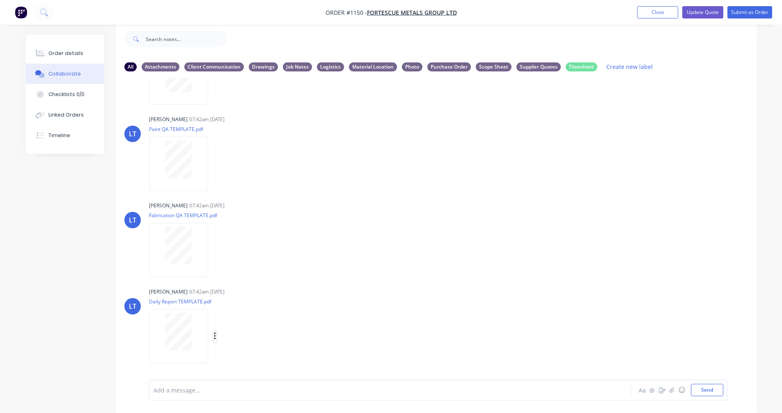
click at [214, 336] on button "button" at bounding box center [215, 337] width 3 height 12
click at [248, 355] on button "Delete" at bounding box center [269, 356] width 92 height 18
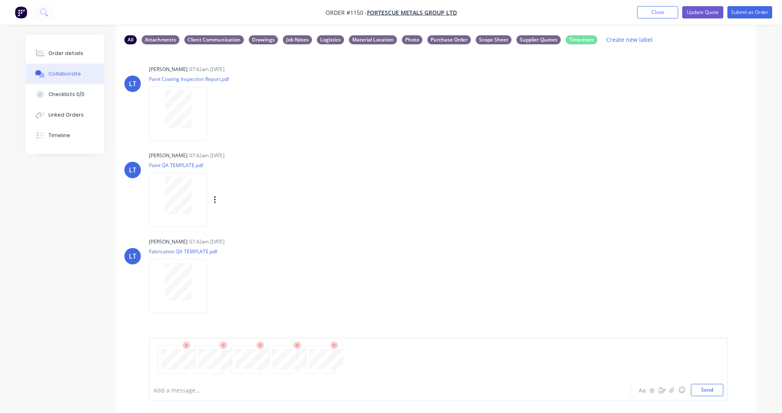
scroll to position [54, 0]
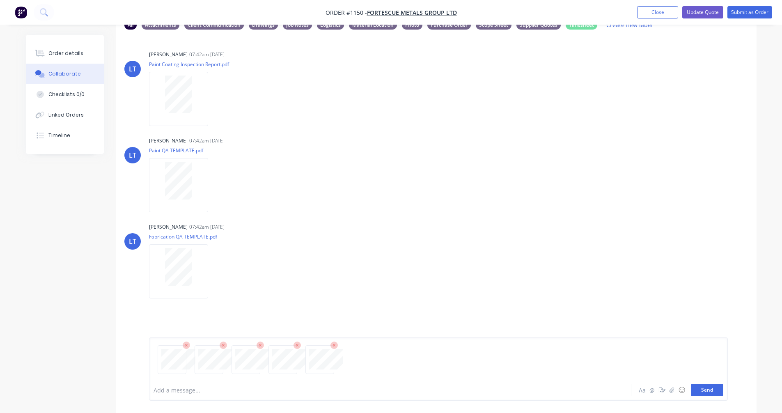
click at [712, 393] on button "Send" at bounding box center [707, 390] width 32 height 12
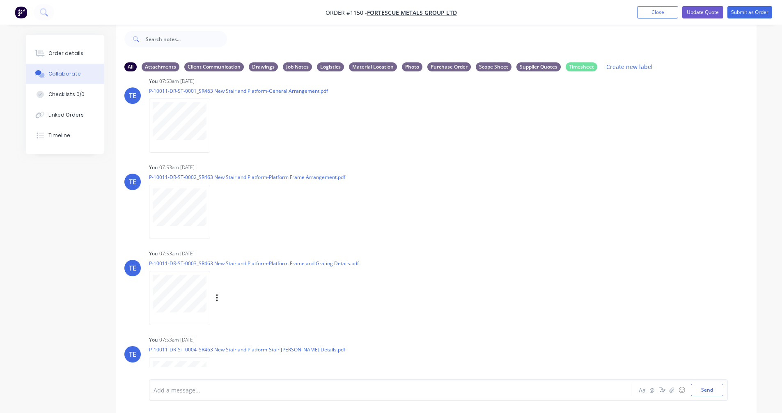
scroll to position [137, 0]
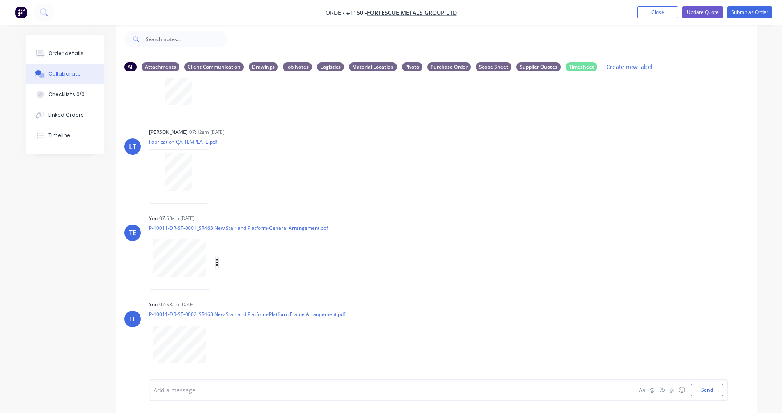
click at [216, 263] on icon "button" at bounding box center [217, 262] width 2 height 7
click at [256, 266] on button "Labels" at bounding box center [271, 266] width 92 height 18
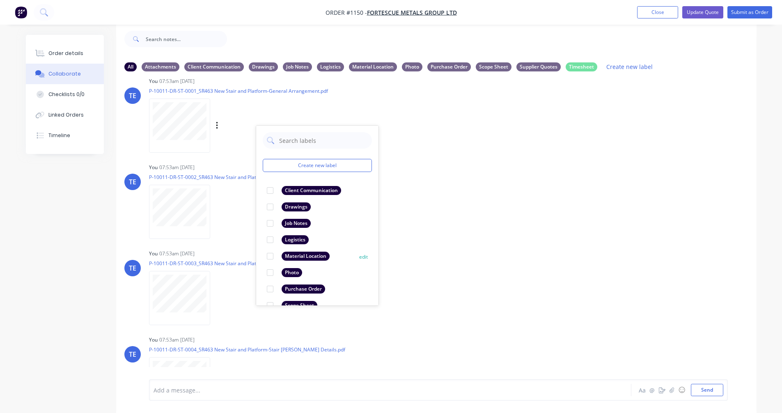
scroll to position [48, 0]
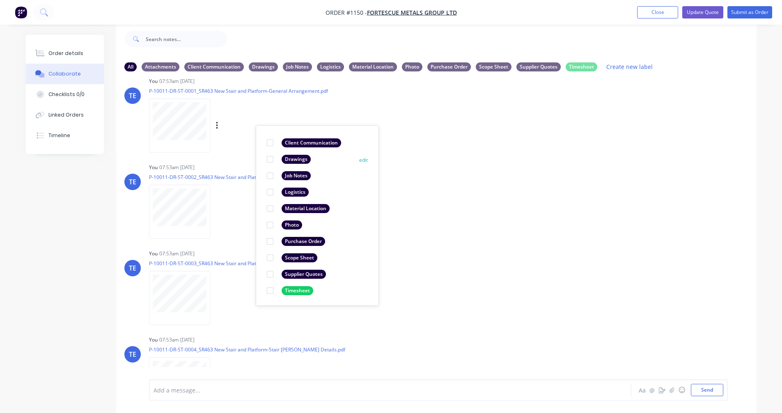
click at [300, 159] on div "Drawings" at bounding box center [296, 159] width 29 height 9
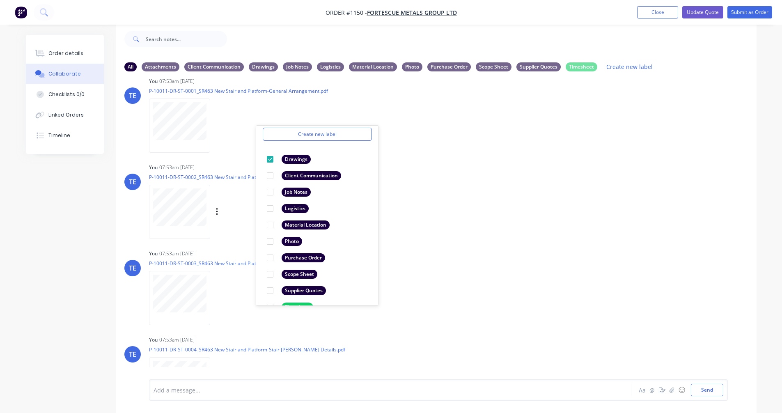
click at [236, 218] on div "Labels Download Delete" at bounding box center [247, 212] width 196 height 62
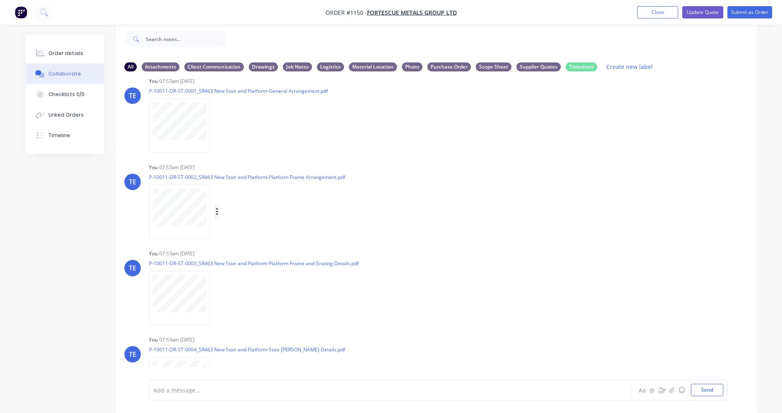
click at [216, 214] on icon "button" at bounding box center [217, 211] width 2 height 9
click at [245, 218] on button "Labels" at bounding box center [271, 215] width 92 height 18
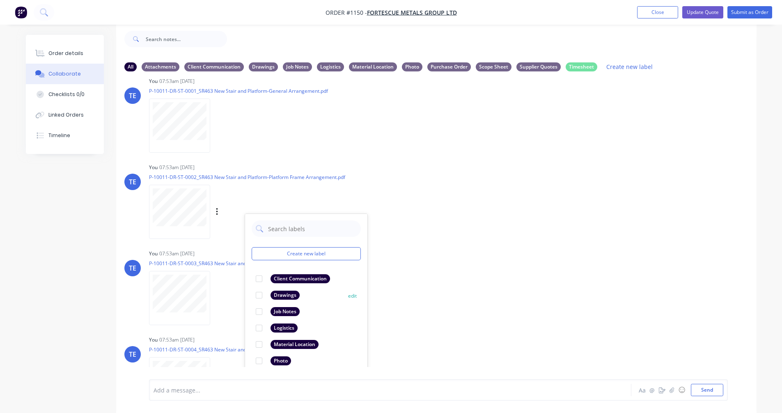
click at [285, 292] on div "Drawings" at bounding box center [285, 295] width 29 height 9
click at [264, 195] on div "Labels Download Delete" at bounding box center [247, 212] width 196 height 62
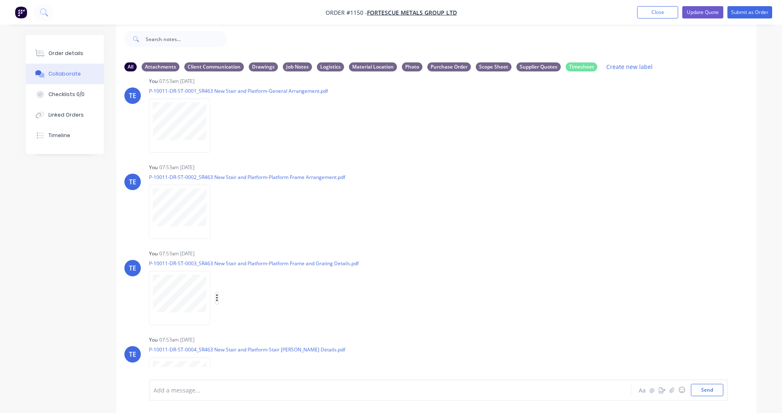
click at [217, 296] on icon "button" at bounding box center [217, 298] width 2 height 9
click at [245, 302] on button "Labels" at bounding box center [271, 301] width 92 height 18
click at [282, 333] on div "Drawings" at bounding box center [285, 331] width 29 height 9
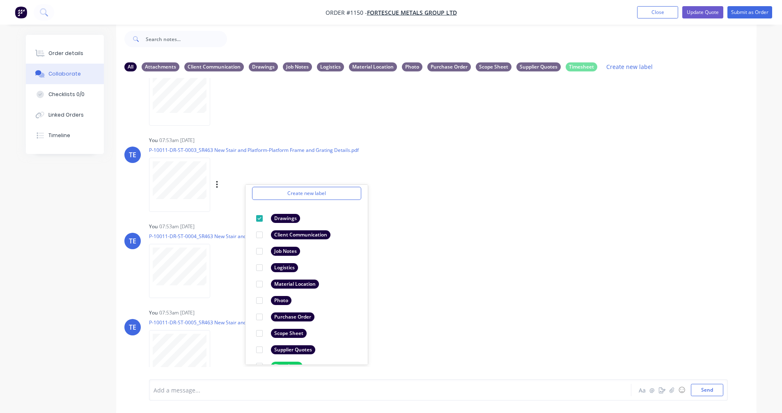
scroll to position [408, 0]
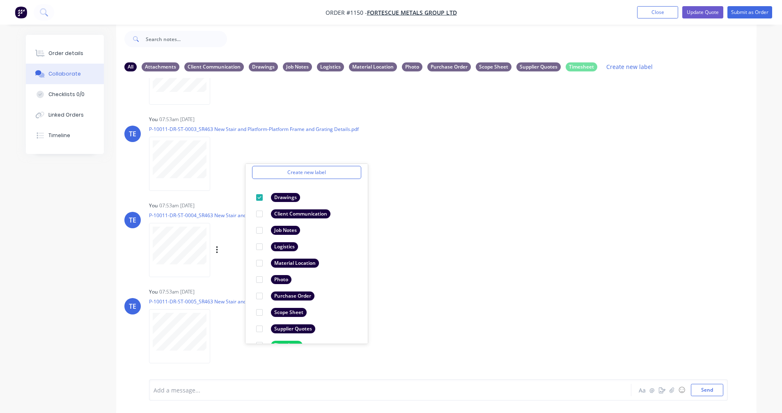
click at [221, 249] on div "Labels Download Delete" at bounding box center [260, 250] width 92 height 12
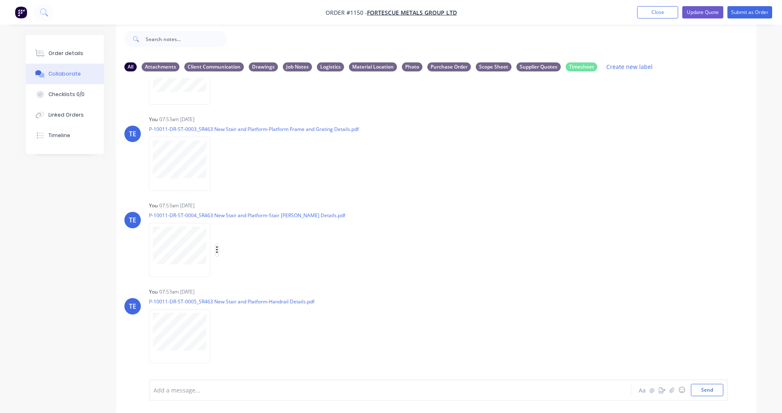
click at [217, 249] on icon "button" at bounding box center [217, 250] width 2 height 9
click at [267, 258] on button "Labels" at bounding box center [271, 253] width 92 height 18
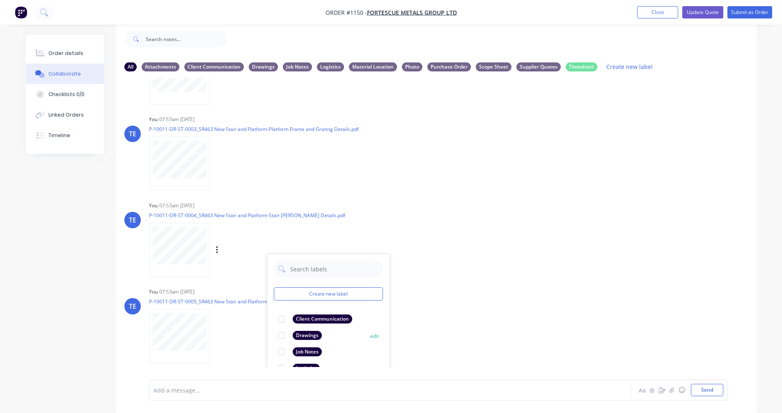
click at [315, 334] on div "Drawings" at bounding box center [307, 335] width 29 height 9
click at [248, 329] on div "Labels Download Delete" at bounding box center [231, 337] width 165 height 62
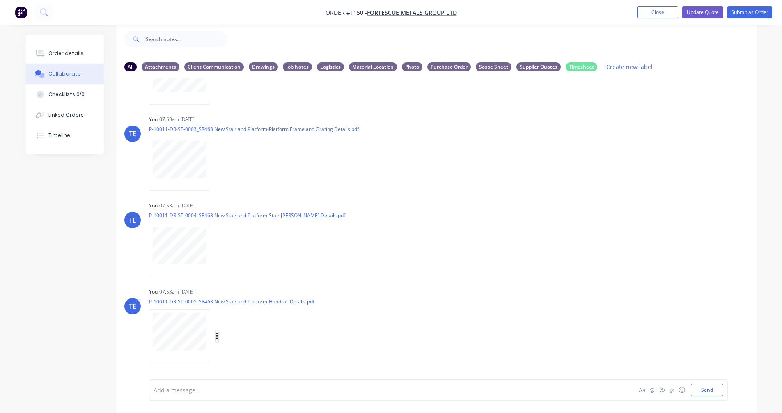
click at [216, 337] on icon "button" at bounding box center [217, 336] width 2 height 9
click at [252, 336] on button "Download" at bounding box center [271, 338] width 92 height 18
click at [216, 336] on icon "button" at bounding box center [217, 336] width 2 height 7
click at [238, 319] on button "Labels" at bounding box center [271, 319] width 92 height 18
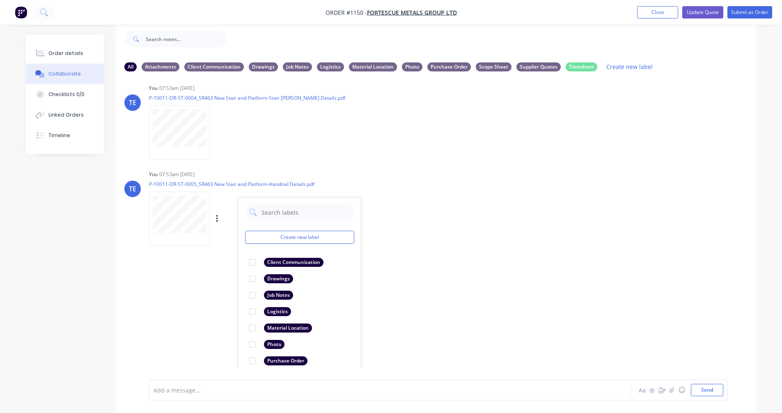
scroll to position [536, 0]
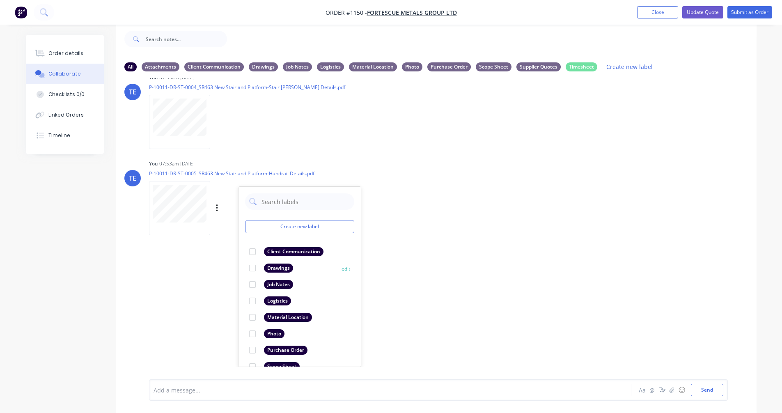
click at [272, 267] on div "Drawings" at bounding box center [278, 268] width 29 height 9
click at [456, 215] on div "TE You 07:53am 24/09/25 P-10011-DR-ST-0005_SR463 New Stair and Platform-Handrai…" at bounding box center [436, 195] width 641 height 74
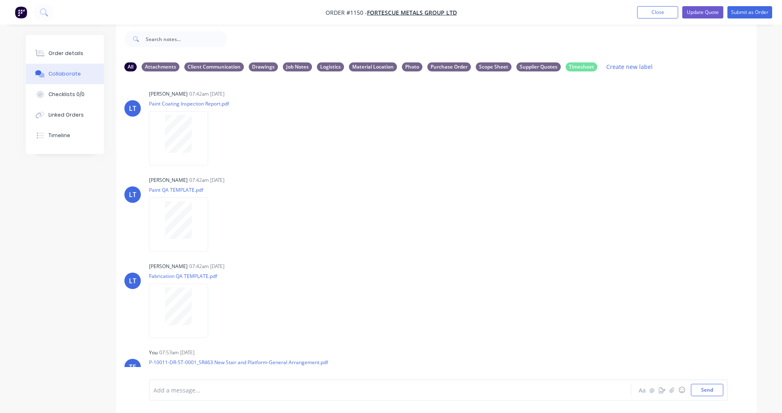
scroll to position [0, 0]
click at [269, 68] on div "Drawings" at bounding box center [263, 66] width 29 height 9
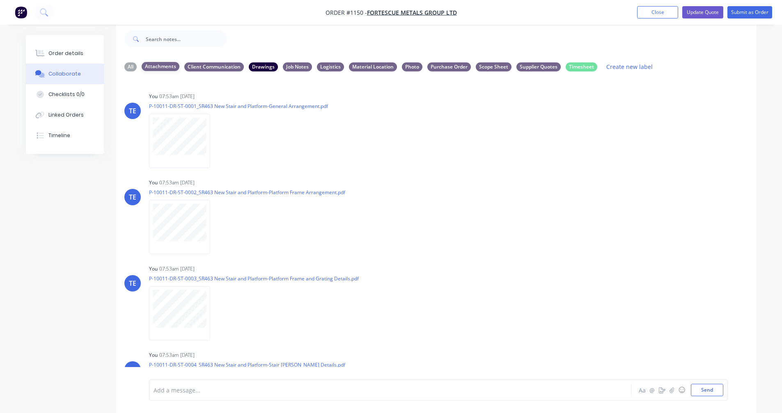
click at [150, 65] on div "Attachments" at bounding box center [161, 66] width 38 height 9
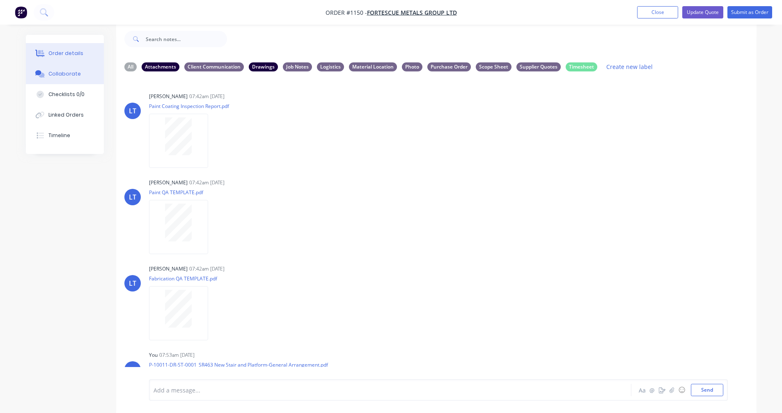
click at [58, 52] on div "Order details" at bounding box center [65, 53] width 35 height 7
